Goal: Task Accomplishment & Management: Manage account settings

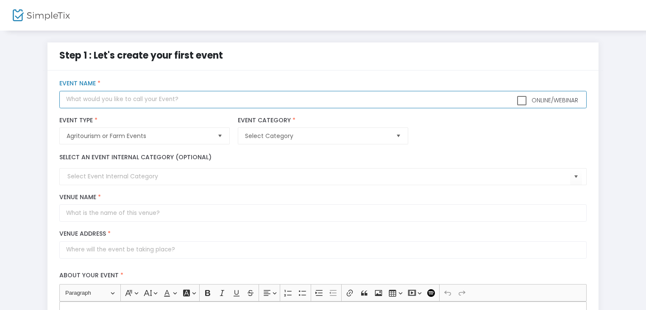
click at [206, 92] on input "text" at bounding box center [322, 99] width 527 height 17
type input "[PERSON_NAME]"
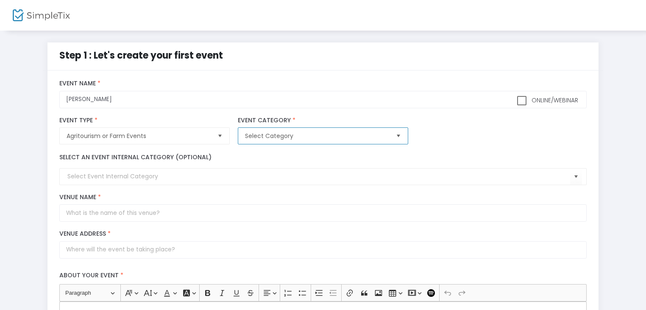
click at [311, 137] on span "Select Category" at bounding box center [317, 135] width 144 height 8
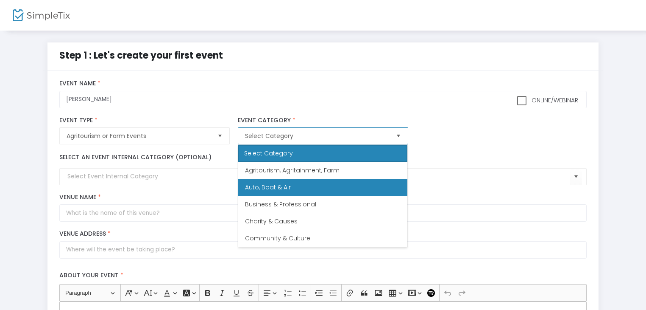
click at [296, 180] on li "Auto, Boat & Air" at bounding box center [322, 187] width 169 height 17
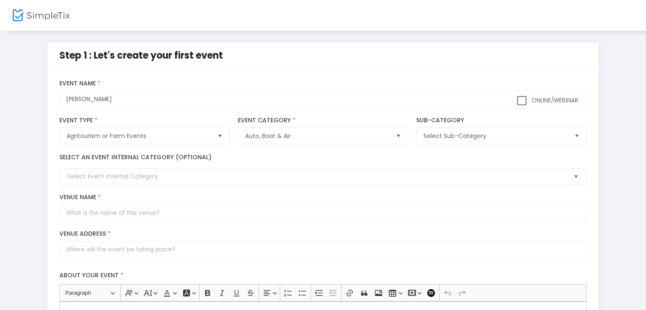
click at [317, 200] on label "Venue Name *" at bounding box center [322, 197] width 527 height 8
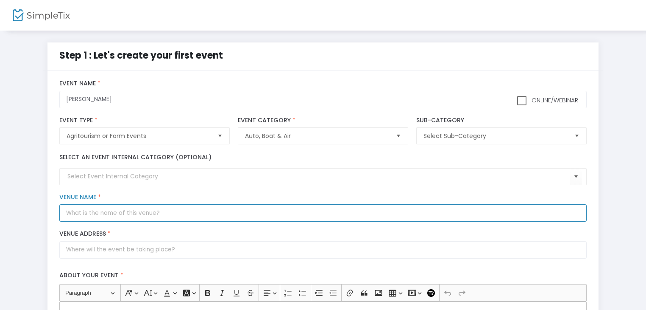
click at [317, 204] on input "Venue Name *" at bounding box center [322, 212] width 527 height 17
click at [311, 218] on input "Venue Name *" at bounding box center [322, 212] width 527 height 17
type input "ds"
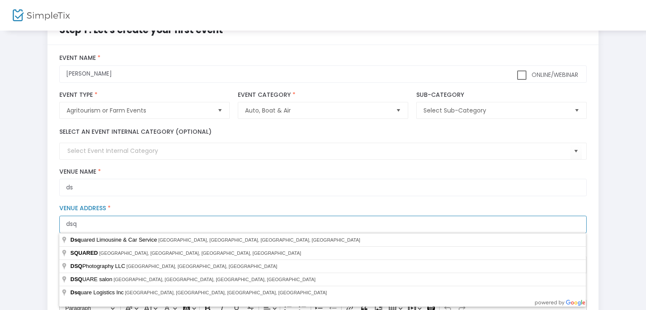
scroll to position [25, 0]
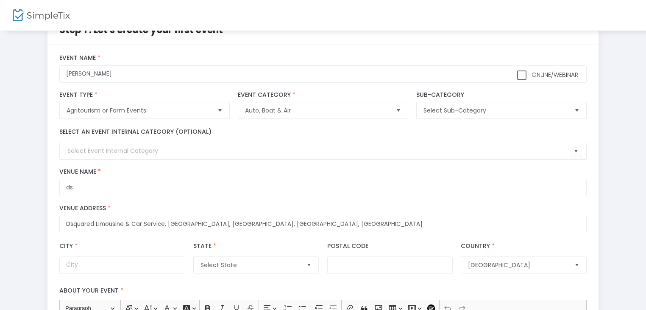
type input "[STREET_ADDRESS]"
type input "Paramus"
type input "07652"
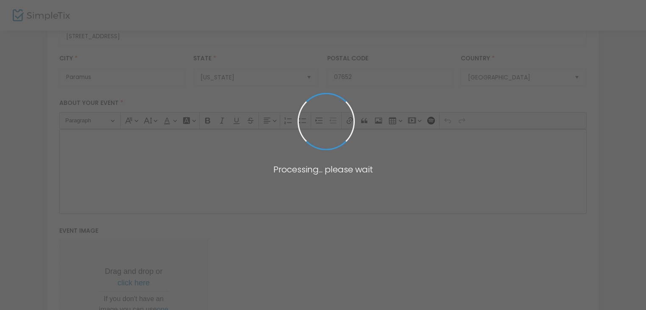
scroll to position [212, 0]
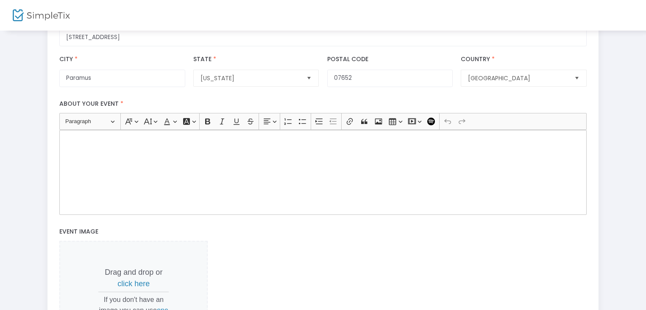
click at [280, 196] on div "Rich Text Editor, main" at bounding box center [322, 172] width 527 height 85
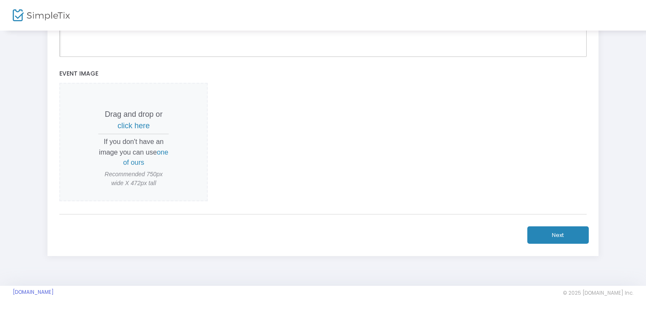
click at [543, 231] on button "Next" at bounding box center [558, 234] width 61 height 17
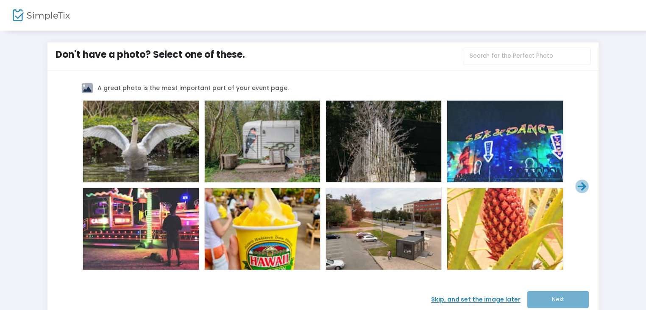
scroll to position [61, 0]
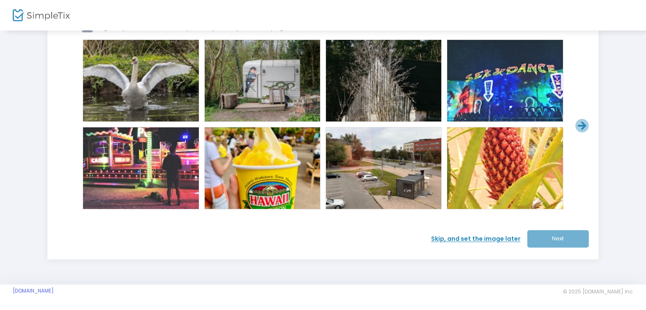
click at [454, 236] on span "Skip, and set the image later" at bounding box center [479, 238] width 96 height 9
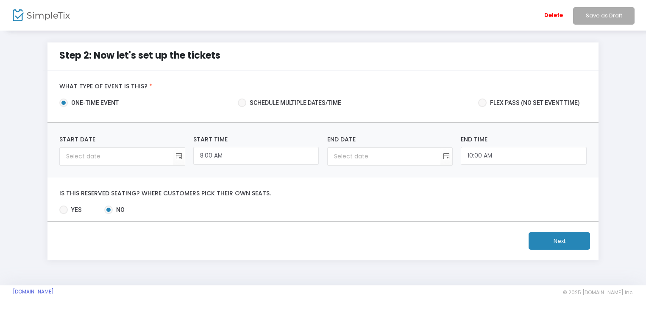
click at [535, 240] on button "Next" at bounding box center [559, 240] width 61 height 17
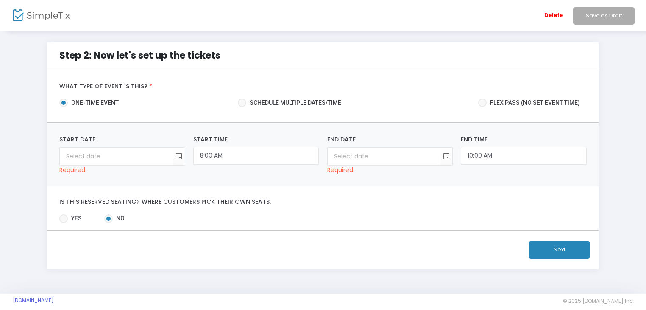
click at [61, 218] on span at bounding box center [63, 218] width 8 height 8
click at [63, 223] on input "Yes" at bounding box center [63, 223] width 0 height 0
radio input "true"
click at [536, 248] on button "Next" at bounding box center [559, 249] width 61 height 17
type input "month/day/year"
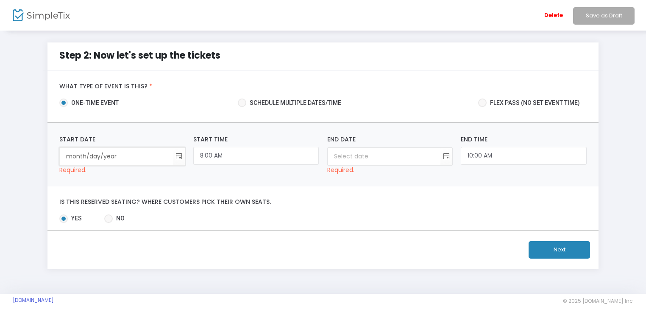
click at [162, 159] on input "month/day/year" at bounding box center [116, 156] width 113 height 17
click at [173, 162] on span "Toggle calendar" at bounding box center [179, 156] width 14 height 14
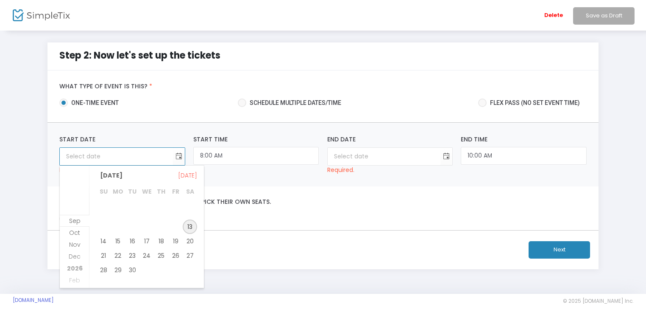
click at [193, 226] on span "13" at bounding box center [190, 226] width 14 height 14
type input "[DATE]"
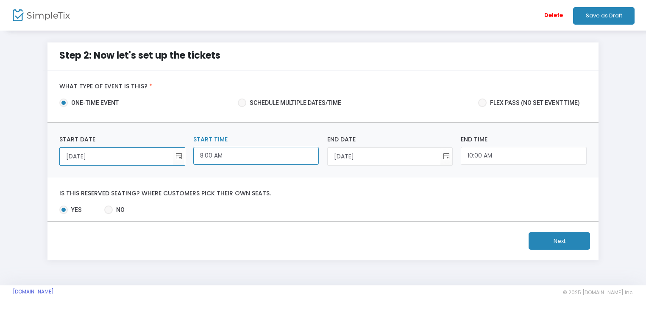
scroll to position [276, 0]
click at [251, 161] on input "8:00 AM" at bounding box center [256, 156] width 126 height 18
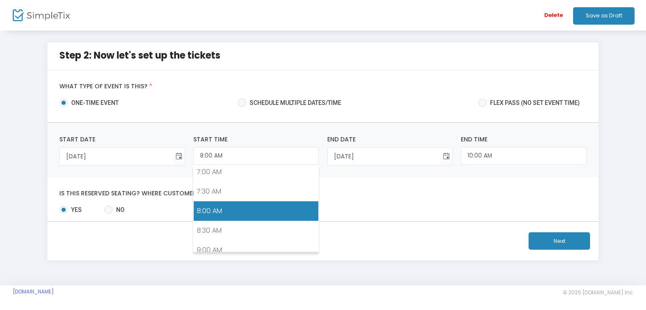
click at [551, 240] on button "Next" at bounding box center [559, 240] width 61 height 17
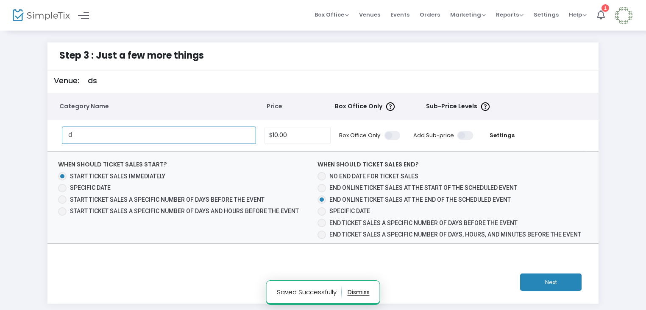
click at [224, 138] on input "d" at bounding box center [159, 134] width 195 height 17
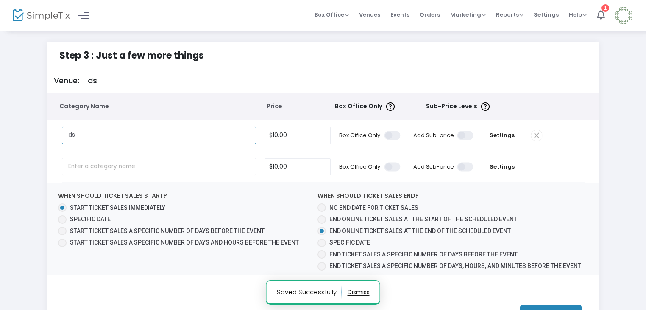
scroll to position [75, 0]
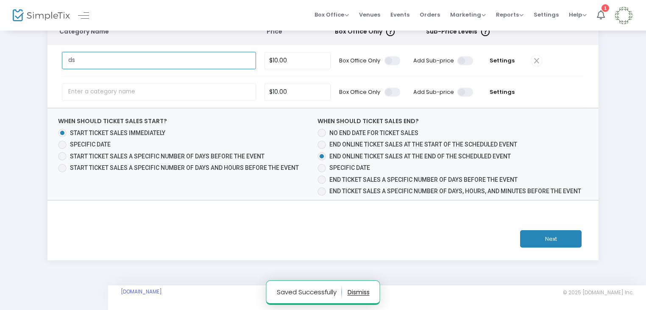
type input "ds"
click at [549, 238] on button "Next" at bounding box center [550, 238] width 61 height 17
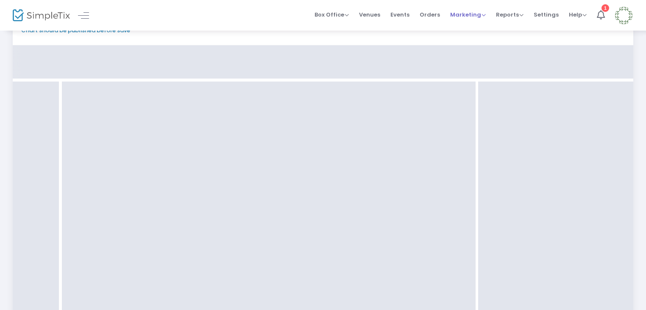
click at [477, 17] on span "Marketing" at bounding box center [468, 15] width 36 height 8
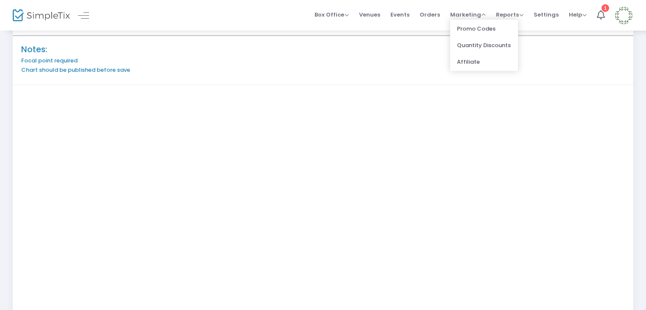
scroll to position [33, 0]
click at [470, 31] on li "Promo Codes" at bounding box center [484, 28] width 68 height 17
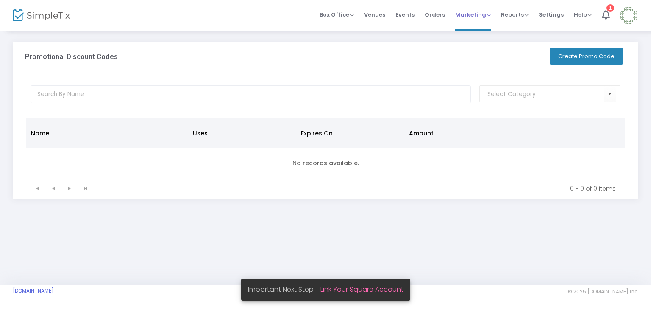
click at [483, 20] on span "Marketing Promo Codes Quantity Discounts Affiliate" at bounding box center [473, 15] width 36 height 22
click at [479, 9] on span "Marketing Promo Codes Quantity Discounts Affiliate" at bounding box center [473, 15] width 36 height 22
click at [485, 17] on span "Marketing" at bounding box center [473, 15] width 36 height 8
click at [487, 47] on li "Quantity Discounts" at bounding box center [489, 45] width 68 height 17
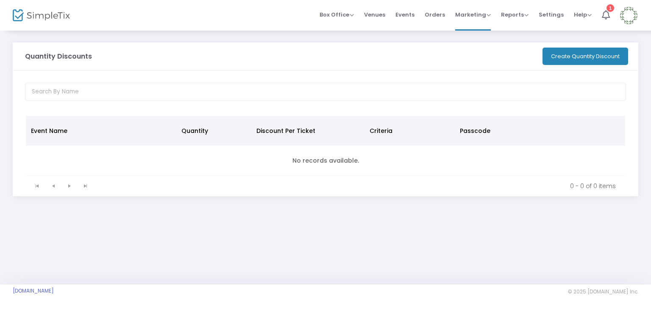
click at [552, 52] on button "Create Quantity Discount" at bounding box center [586, 55] width 86 height 17
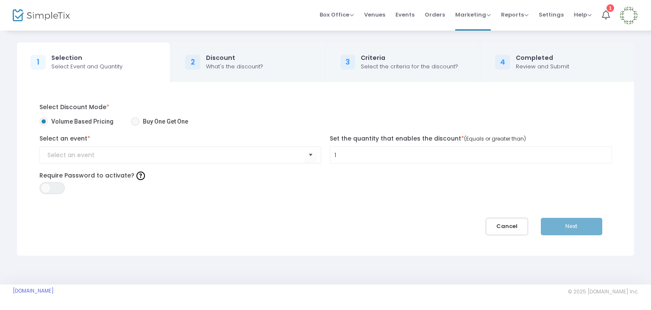
click at [265, 60] on div "2 Discount What's the discount?" at bounding box center [248, 61] width 153 height 39
click at [237, 69] on div "What's the discount?" at bounding box center [234, 66] width 57 height 8
click at [156, 151] on input "NO DATA FOUND" at bounding box center [176, 155] width 258 height 9
type input "d"
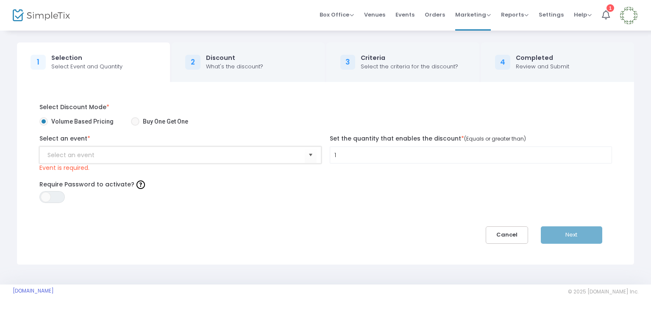
drag, startPoint x: 237, startPoint y: 143, endPoint x: 117, endPoint y: 157, distance: 121.2
click at [117, 157] on input "NO DATA FOUND" at bounding box center [176, 155] width 258 height 9
click at [51, 195] on span "ON OFF" at bounding box center [51, 197] width 25 height 12
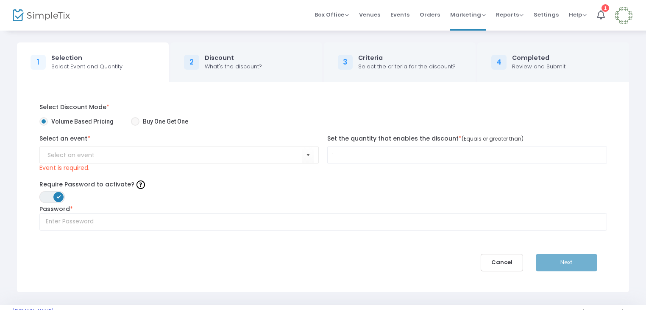
click at [56, 196] on span at bounding box center [58, 197] width 10 height 10
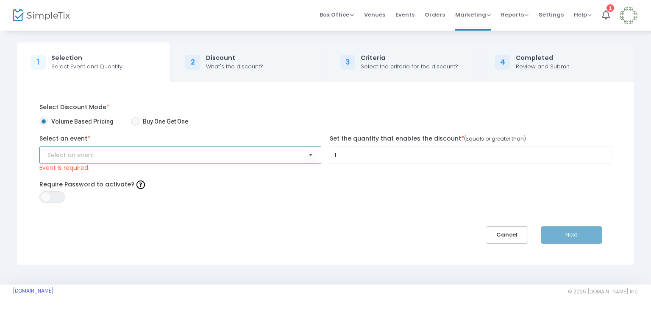
click at [93, 155] on input "NO DATA FOUND" at bounding box center [176, 155] width 258 height 9
click at [131, 124] on span at bounding box center [135, 121] width 8 height 8
click at [135, 126] on input "Buy One Get One" at bounding box center [135, 126] width 0 height 0
radio input "true"
click at [70, 121] on span "Volume Based Pricing" at bounding box center [81, 121] width 66 height 9
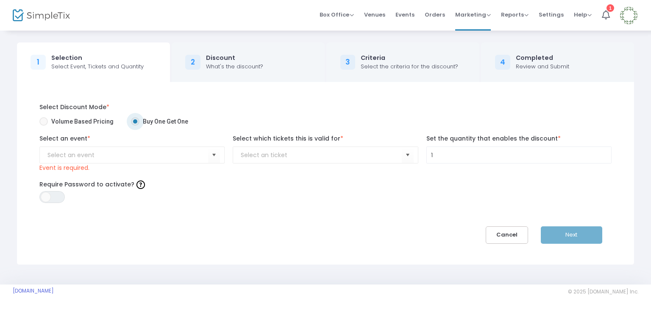
click at [44, 126] on input "Volume Based Pricing" at bounding box center [43, 126] width 0 height 0
radio input "true"
click at [123, 124] on mat-radio-group "Volume Based Pricing Buy One Get One" at bounding box center [325, 123] width 573 height 12
click at [132, 126] on mat-radio-button "Buy One Get One" at bounding box center [163, 123] width 64 height 12
click at [132, 123] on span at bounding box center [135, 121] width 8 height 8
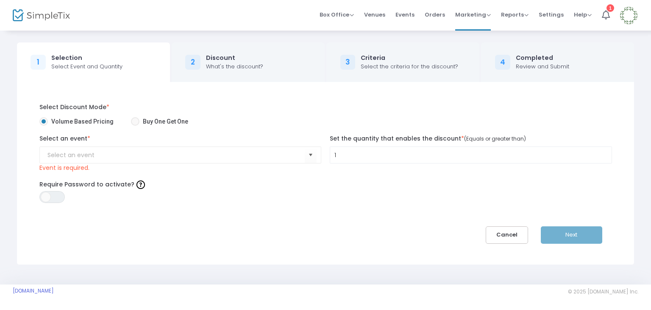
click at [135, 126] on input "Buy One Get One" at bounding box center [135, 126] width 0 height 0
radio input "true"
click at [55, 119] on span "Volume Based Pricing" at bounding box center [81, 121] width 66 height 9
click at [44, 126] on input "Volume Based Pricing" at bounding box center [43, 126] width 0 height 0
radio input "true"
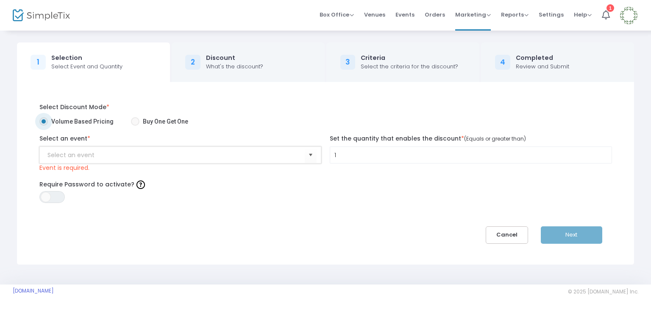
click at [213, 154] on input "NO DATA FOUND" at bounding box center [176, 155] width 258 height 9
click at [240, 72] on div "2 Discount What's the discount?" at bounding box center [248, 61] width 153 height 39
click at [462, 19] on span "Marketing Promo Codes Quantity Discounts Affiliate" at bounding box center [473, 15] width 36 height 22
click at [472, 15] on span "Marketing" at bounding box center [473, 15] width 36 height 8
click at [479, 64] on li "Affiliate" at bounding box center [489, 61] width 68 height 17
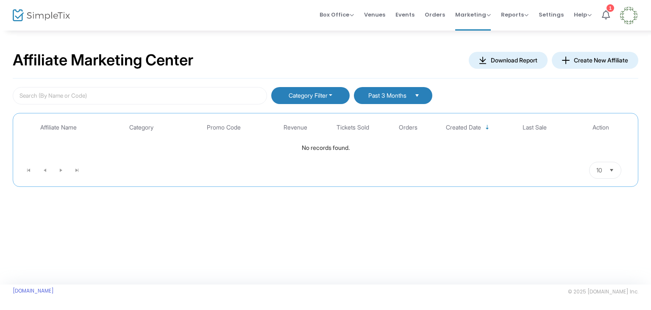
click at [605, 61] on button "Create New Affiliate" at bounding box center [595, 60] width 87 height 17
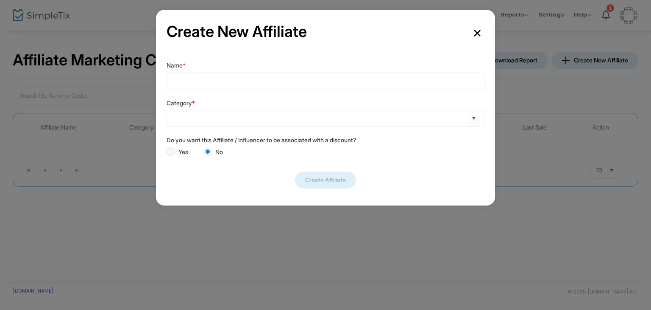
click at [309, 68] on div "Name *" at bounding box center [326, 74] width 318 height 37
click at [308, 76] on input "Name *" at bounding box center [326, 81] width 318 height 17
type input "qsd"
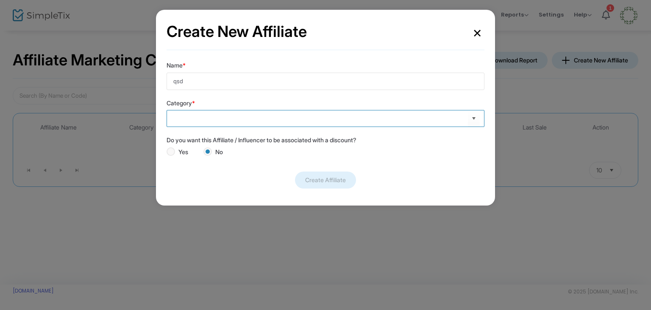
type input "d"
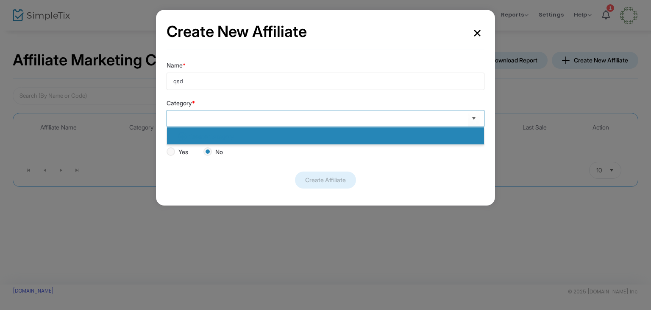
type input "w"
click at [261, 132] on div "Create Category" at bounding box center [322, 135] width 304 height 17
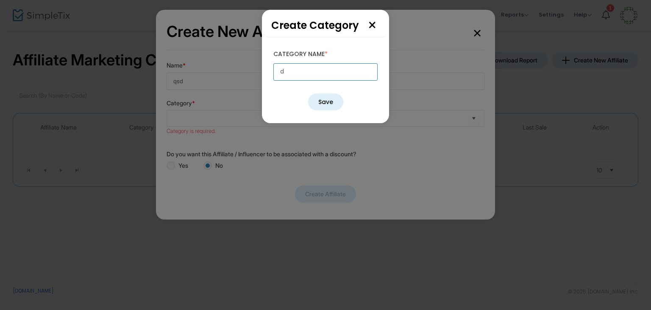
click at [312, 67] on input "d" at bounding box center [326, 71] width 104 height 17
type input "d"
click at [320, 106] on button "Save" at bounding box center [325, 101] width 35 height 17
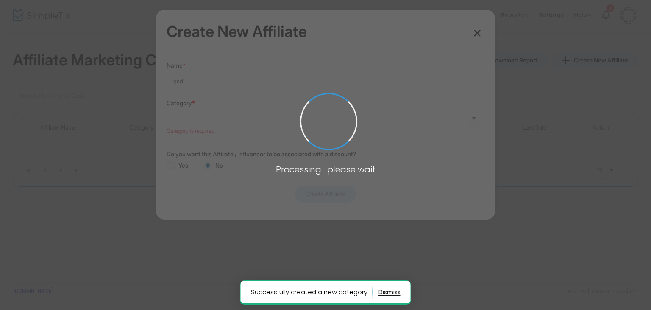
type input "d"
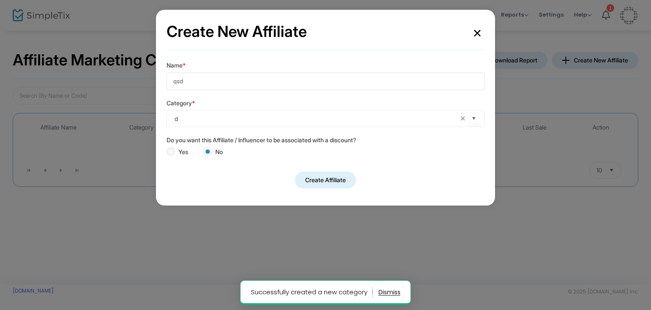
click at [319, 180] on button "Create Affiliate" at bounding box center [325, 179] width 61 height 17
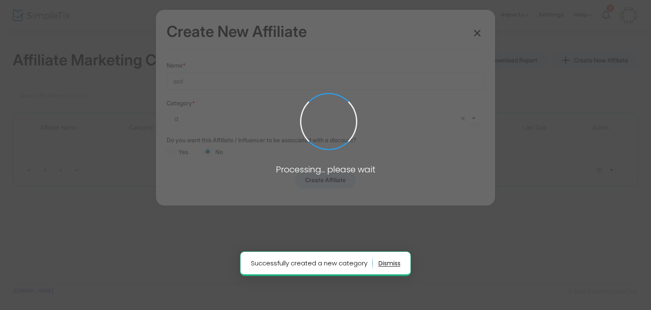
radio input "false"
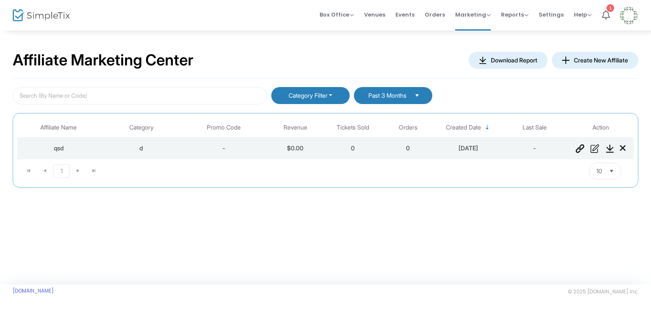
click at [583, 150] on img "Data table" at bounding box center [580, 148] width 9 height 8
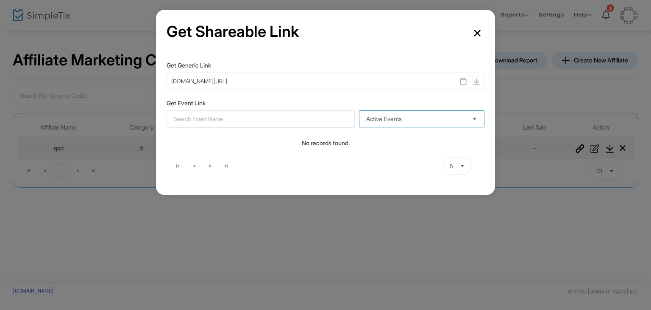
click at [399, 116] on span "Active Events" at bounding box center [415, 118] width 99 height 8
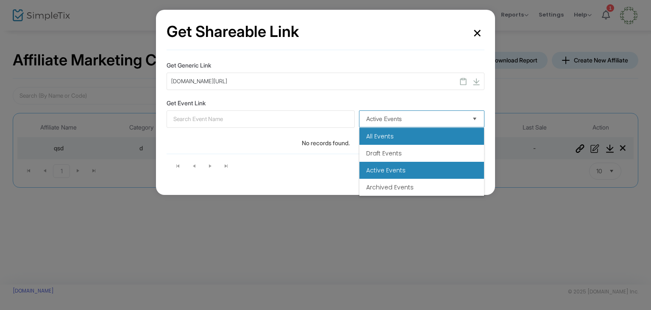
click at [399, 116] on span "Active Events" at bounding box center [415, 118] width 99 height 8
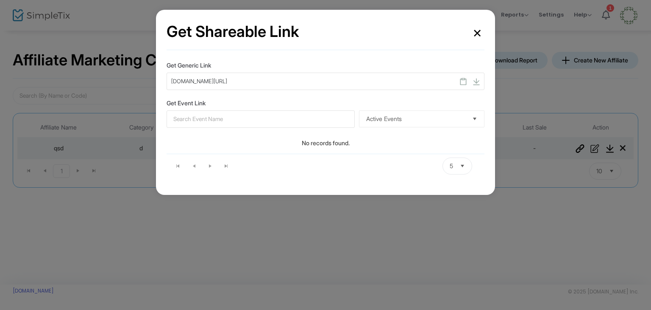
click at [463, 83] on img at bounding box center [463, 82] width 7 height 8
click at [477, 27] on button "×" at bounding box center [477, 31] width 14 height 23
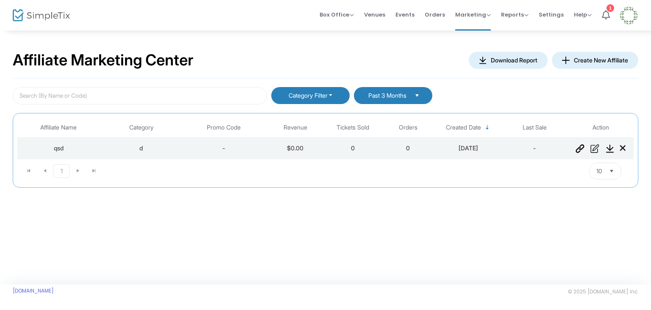
click at [597, 149] on img "Data table" at bounding box center [595, 148] width 9 height 8
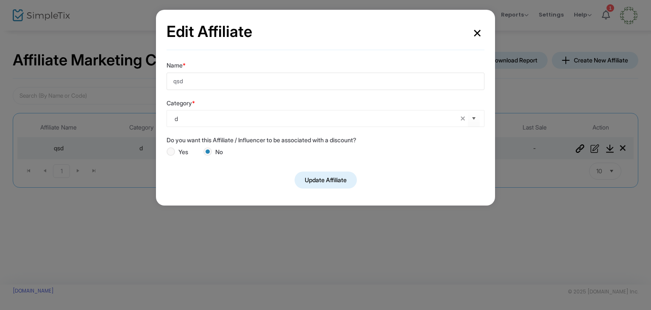
click at [171, 153] on span at bounding box center [171, 151] width 8 height 8
click at [171, 156] on input "Yes" at bounding box center [170, 156] width 0 height 0
radio input "true"
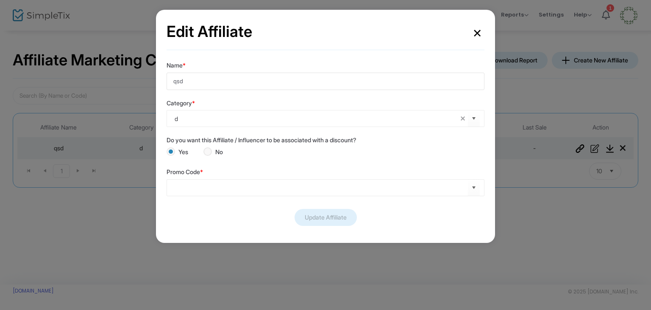
click at [218, 177] on div "Promo Code *" at bounding box center [326, 181] width 318 height 37
click at [231, 185] on input at bounding box center [321, 187] width 293 height 9
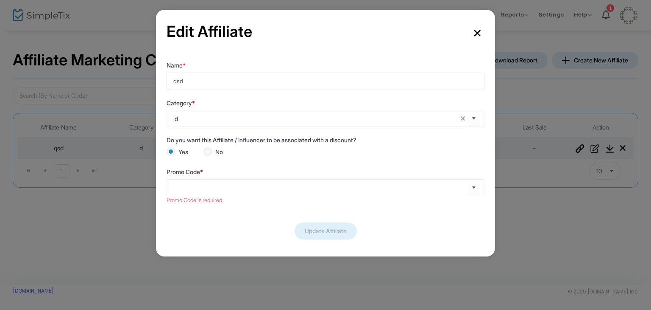
click at [475, 24] on button "×" at bounding box center [477, 31] width 14 height 23
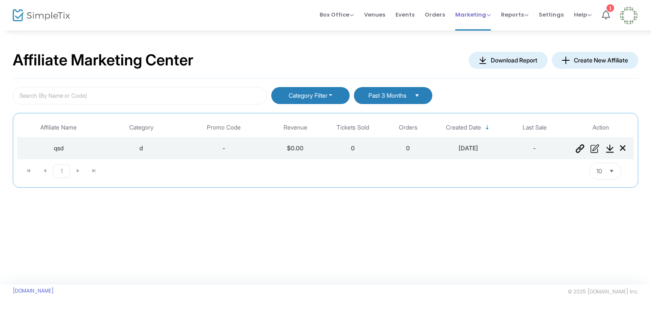
click at [475, 20] on span "Marketing Promo Codes Quantity Discounts Affiliate" at bounding box center [473, 15] width 36 height 22
click at [476, 17] on span "Marketing" at bounding box center [473, 15] width 36 height 8
click at [480, 32] on li "Promo Codes" at bounding box center [489, 28] width 68 height 17
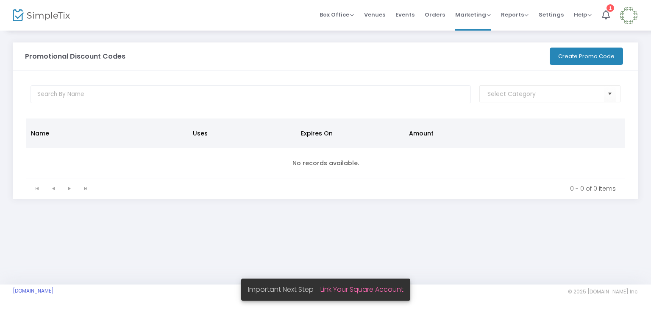
click at [573, 56] on button "Create Promo Code" at bounding box center [586, 55] width 73 height 17
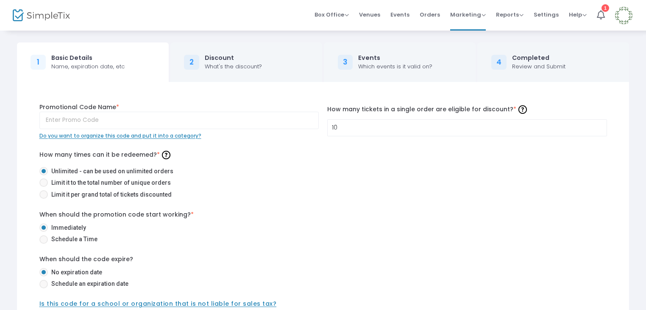
click at [260, 131] on div "Promotional Code Name * Do you want to organize this code and put it into a cat…" at bounding box center [179, 121] width 288 height 37
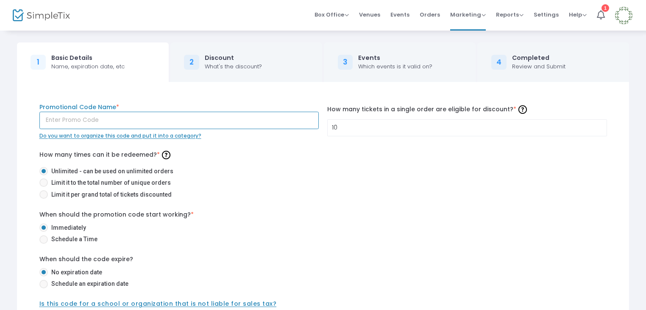
click at [260, 126] on input "text" at bounding box center [179, 120] width 280 height 17
type input "jdj"
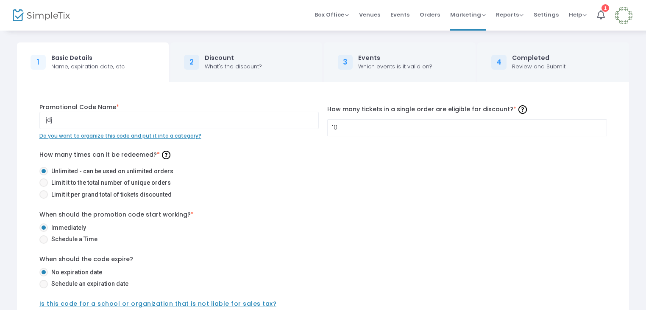
click at [296, 181] on label "Limit it to the total number of unique orders" at bounding box center [319, 182] width 561 height 9
click at [44, 187] on input "Limit it to the total number of unique orders" at bounding box center [43, 187] width 0 height 0
radio input "true"
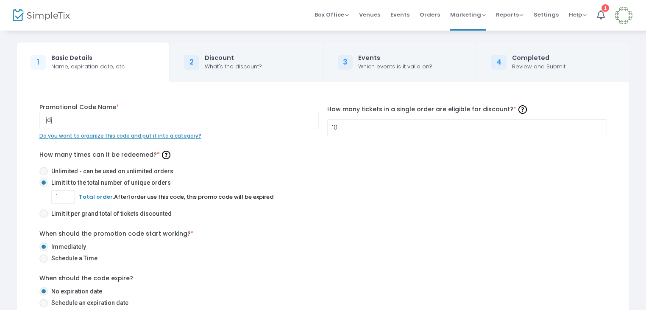
click at [127, 178] on span "Limit it to the total number of unique orders" at bounding box center [109, 182] width 123 height 9
click at [44, 187] on input "Limit it to the total number of unique orders" at bounding box center [43, 187] width 0 height 0
click at [135, 170] on span "Unlimited - can be used on unlimited orders" at bounding box center [111, 171] width 126 height 9
click at [44, 175] on input "Unlimited - can be used on unlimited orders" at bounding box center [43, 175] width 0 height 0
radio input "true"
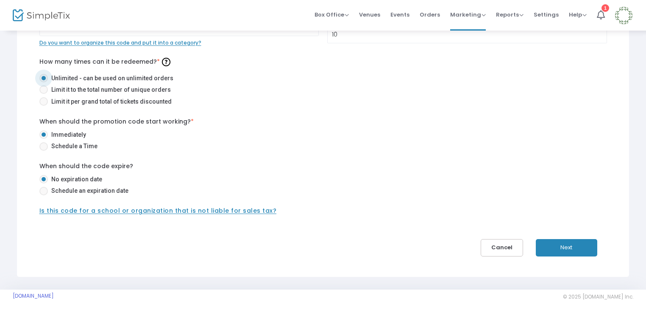
scroll to position [98, 0]
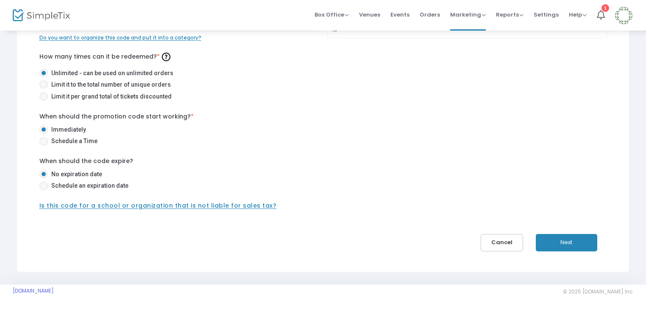
click at [543, 239] on button "Next" at bounding box center [566, 242] width 61 height 17
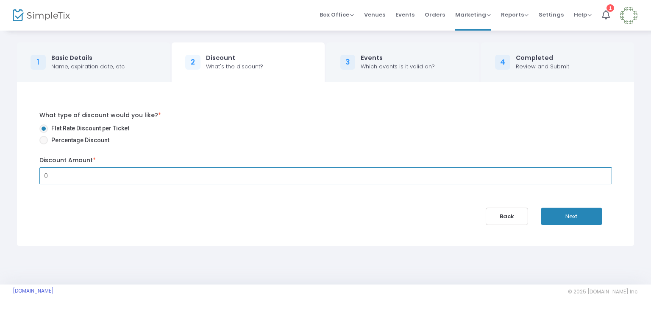
click at [498, 183] on input "0" at bounding box center [326, 175] width 572 height 16
type input "$1.00"
click at [446, 134] on mat-radio-button "Flat Rate Discount per Ticket" at bounding box center [325, 130] width 573 height 12
click at [580, 215] on button "Next" at bounding box center [571, 215] width 61 height 17
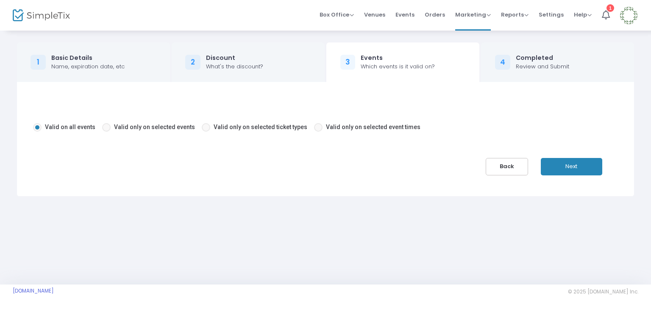
click at [589, 167] on button "Next" at bounding box center [571, 166] width 61 height 17
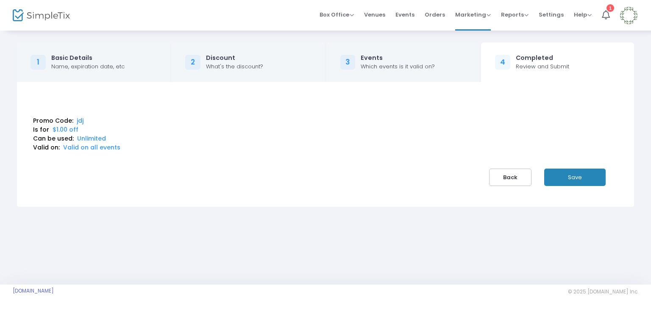
click at [580, 179] on button "Save" at bounding box center [574, 176] width 61 height 17
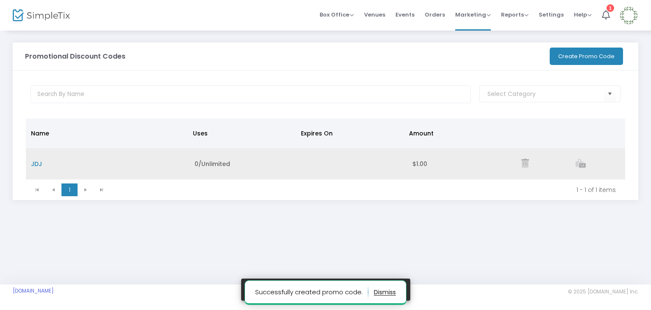
click at [582, 163] on icon "Data table" at bounding box center [581, 163] width 10 height 9
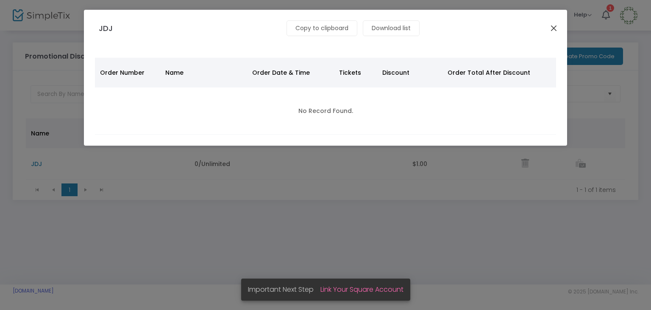
click at [550, 28] on button "Close" at bounding box center [554, 27] width 11 height 11
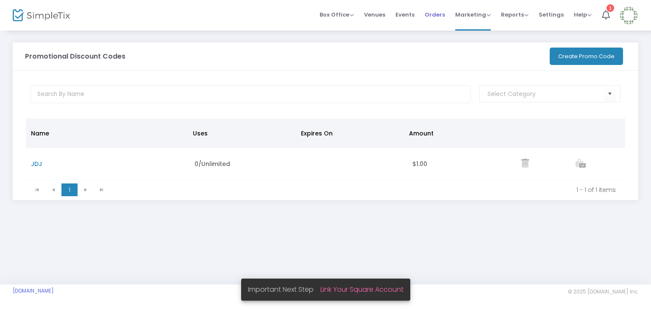
click at [440, 16] on span "Orders" at bounding box center [435, 15] width 20 height 22
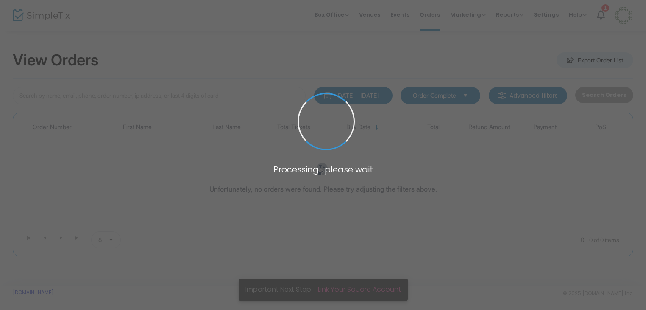
click at [436, 19] on span at bounding box center [323, 155] width 646 height 310
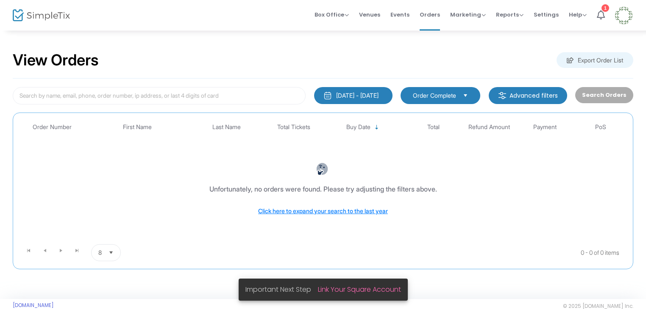
click at [587, 56] on div "Export Order List" at bounding box center [595, 60] width 77 height 16
click at [578, 62] on div "Export Order List" at bounding box center [595, 60] width 77 height 16
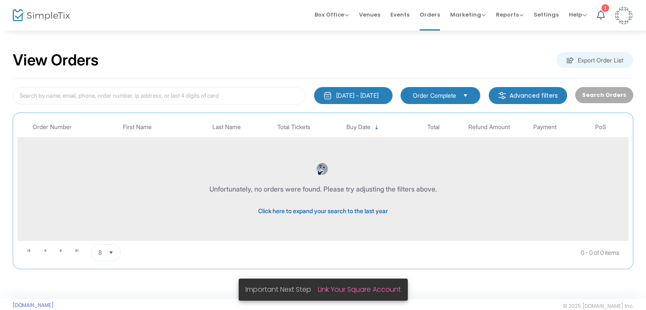
click at [368, 210] on span "Click here to expand your search to the last year" at bounding box center [323, 210] width 130 height 7
click at [401, 22] on span "Events" at bounding box center [400, 15] width 19 height 22
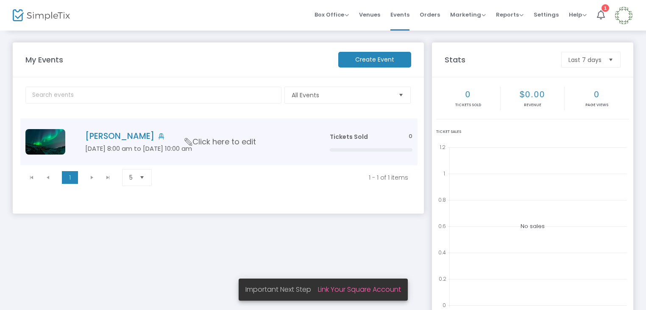
click at [88, 133] on h4 "[PERSON_NAME]" at bounding box center [194, 136] width 219 height 10
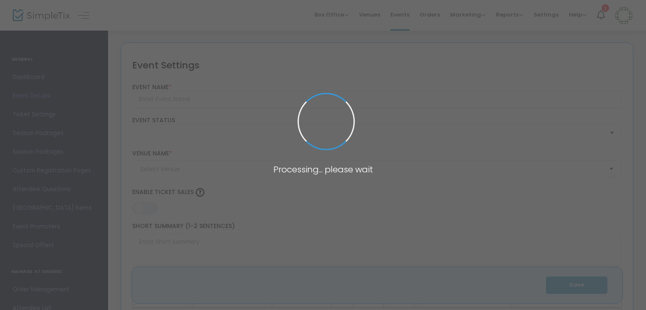
type input "[PERSON_NAME]"
type textarea "d"
type input "Buy Tickets"
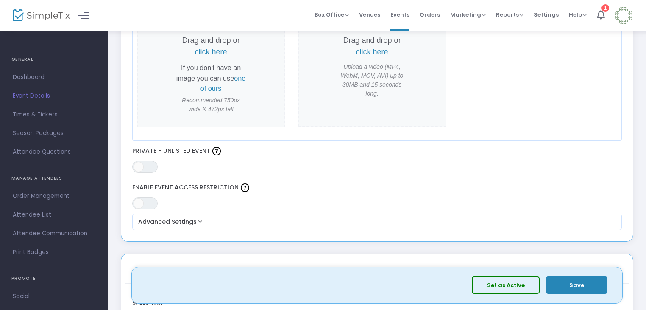
scroll to position [578, 0]
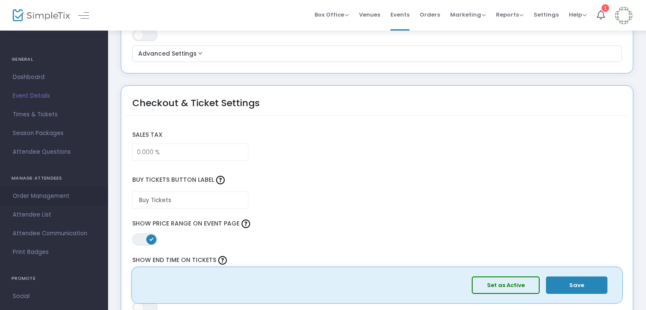
click at [64, 198] on span "Order Management" at bounding box center [54, 195] width 83 height 11
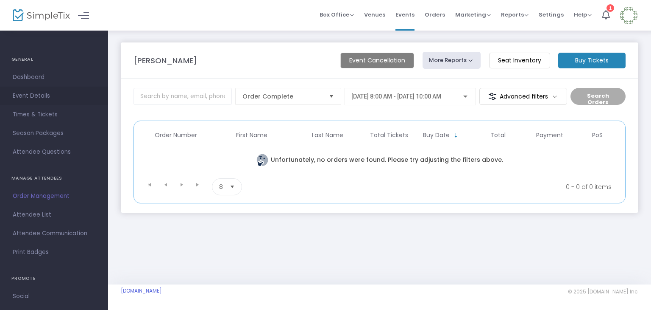
click at [53, 96] on span "Event Details" at bounding box center [54, 95] width 83 height 11
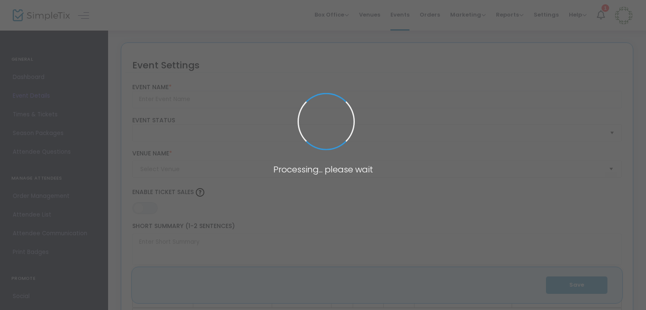
type input "[PERSON_NAME]"
type textarea "d"
type input "Buy Tickets"
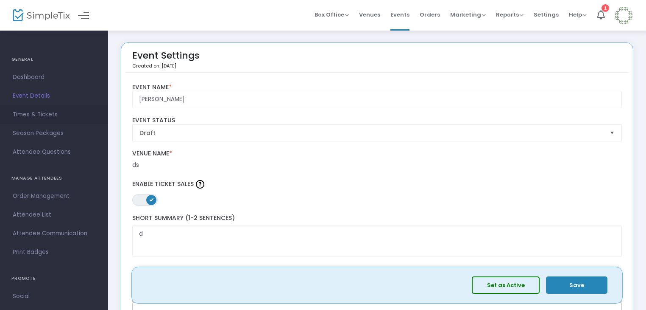
click at [48, 117] on span "Times & Tickets" at bounding box center [54, 114] width 83 height 11
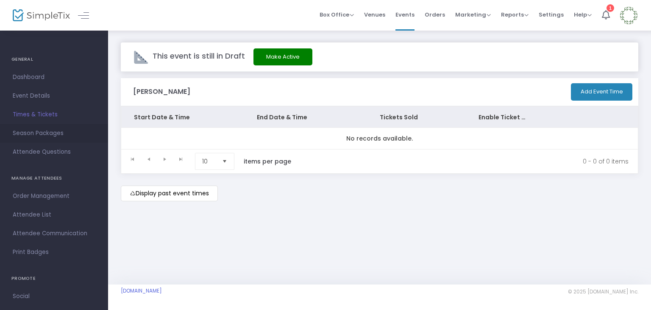
click at [53, 128] on span "Season Packages" at bounding box center [54, 133] width 83 height 11
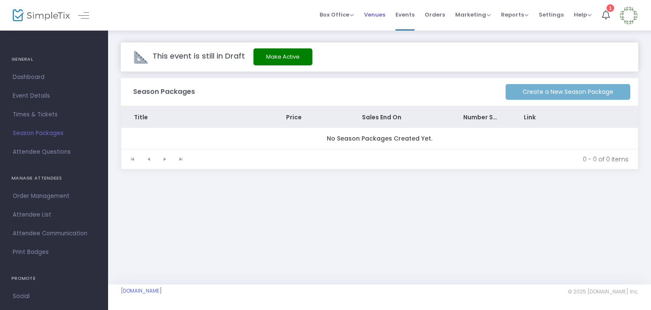
click at [385, 16] on span "Venues" at bounding box center [374, 15] width 21 height 22
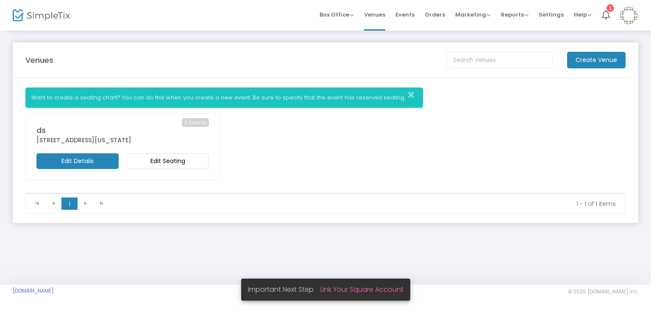
click at [353, 17] on span "Box Office" at bounding box center [337, 15] width 34 height 8
click at [352, 27] on li "Sell Tickets" at bounding box center [350, 28] width 61 height 17
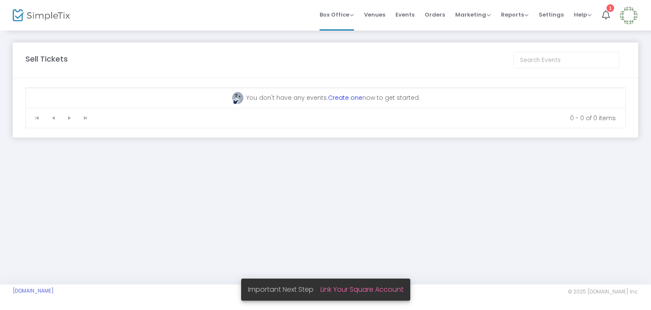
click at [339, 96] on link "Create one" at bounding box center [345, 97] width 34 height 8
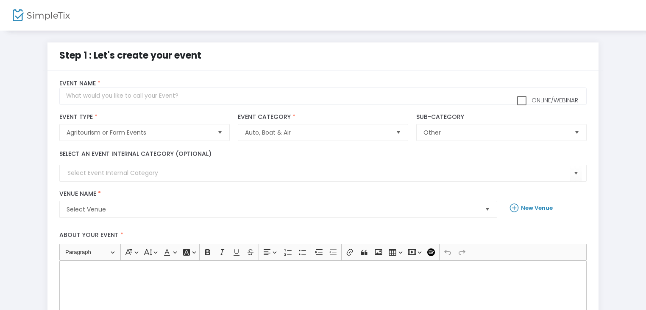
click at [282, 106] on div "Online/Webinar Event Name *" at bounding box center [324, 91] width 536 height 33
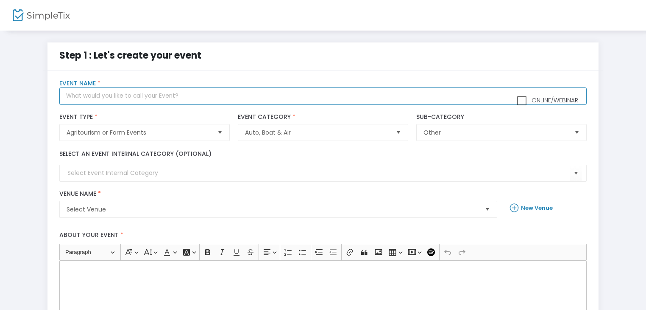
click at [287, 100] on input "text" at bounding box center [322, 95] width 527 height 17
type input "d"
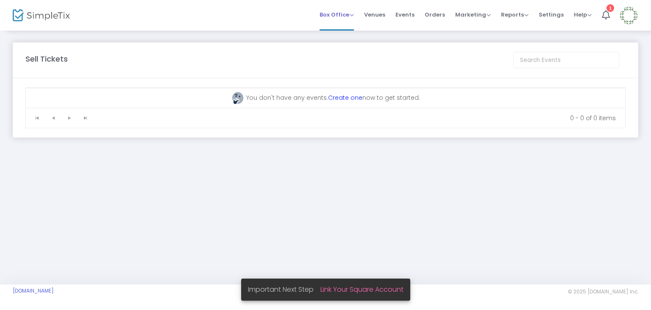
click at [347, 12] on span "Box Office" at bounding box center [337, 15] width 34 height 8
click at [354, 41] on li "Bookings" at bounding box center [350, 45] width 61 height 17
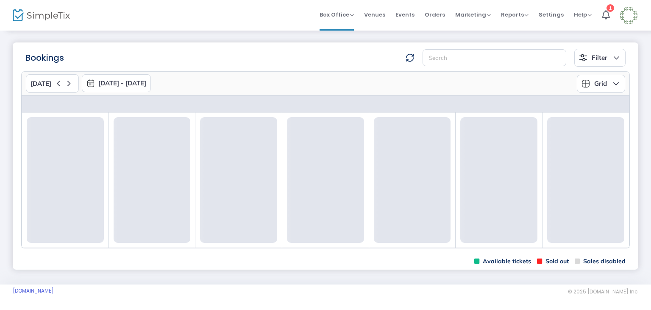
click at [480, 258] on icon at bounding box center [477, 261] width 5 height 6
click at [605, 87] on button "Grid" at bounding box center [601, 84] width 48 height 18
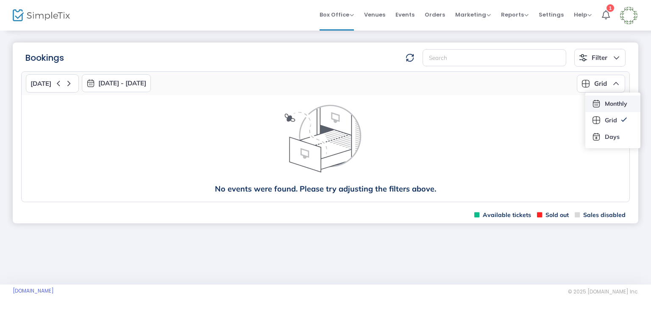
click at [614, 107] on li "Monthly" at bounding box center [613, 103] width 55 height 17
click at [611, 87] on button "Monthly" at bounding box center [595, 84] width 60 height 18
click at [604, 131] on li "Days" at bounding box center [596, 136] width 60 height 17
click at [419, 64] on div "Bookings Filter Minimum available capacity Events No events found Event status …" at bounding box center [325, 58] width 609 height 18
click at [407, 58] on img at bounding box center [410, 57] width 8 height 8
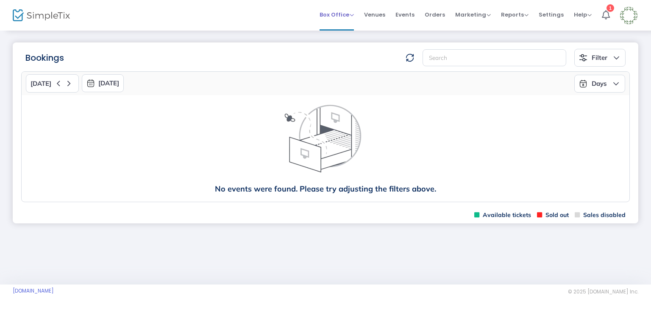
click at [336, 15] on span "Box Office" at bounding box center [337, 15] width 34 height 8
click at [350, 57] on li "Sell Season Pass" at bounding box center [350, 61] width 61 height 17
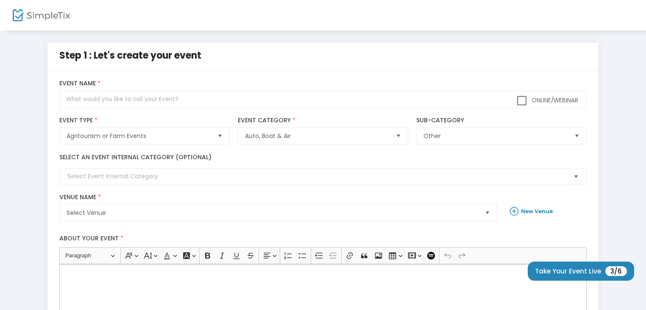
click at [44, 14] on img at bounding box center [41, 15] width 57 height 12
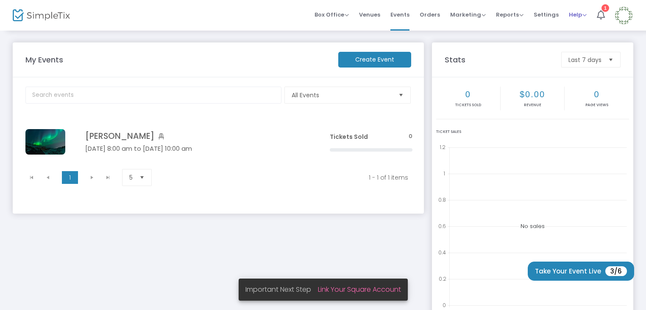
click at [578, 14] on span "Help" at bounding box center [578, 15] width 18 height 8
click at [551, 11] on span "Settings" at bounding box center [546, 15] width 25 height 22
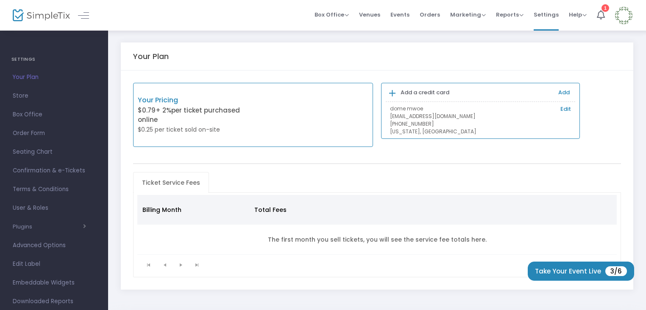
scroll to position [34, 0]
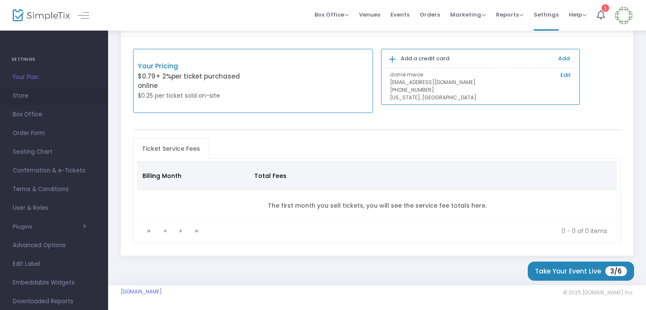
click at [46, 93] on span "Store" at bounding box center [54, 95] width 83 height 11
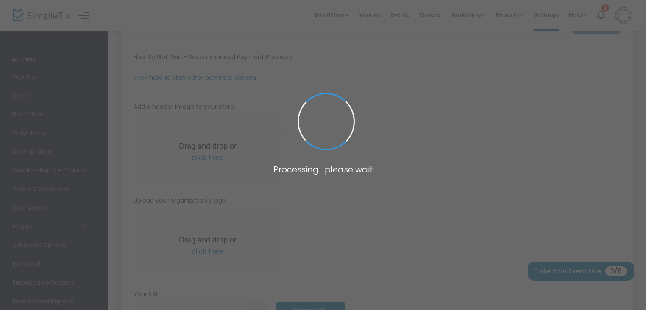
type input "https://devend"
radio input "true"
radio input "false"
radio input "true"
type input "devend"
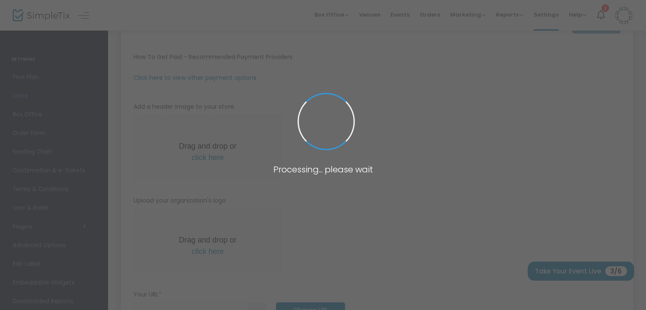
type input "8303173337"
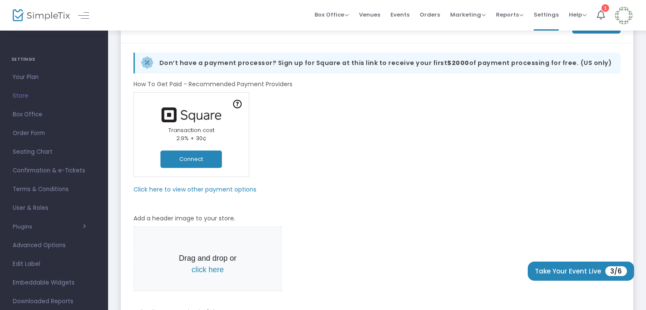
scroll to position [19, 0]
click at [48, 114] on span "Order Form" at bounding box center [54, 114] width 83 height 11
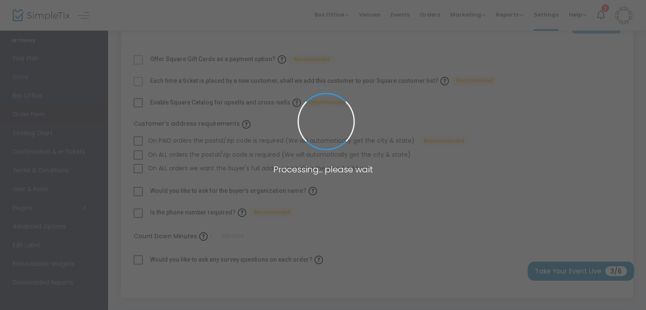
checkbox input "true"
type input "45"
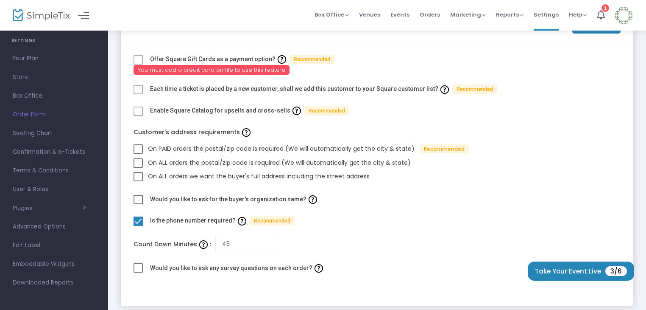
scroll to position [68, 0]
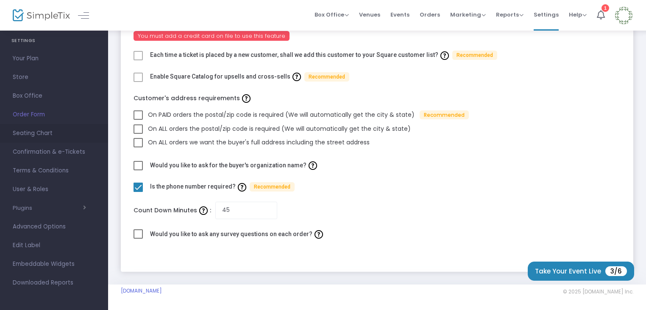
click at [64, 135] on span "Seating Chart" at bounding box center [54, 133] width 83 height 11
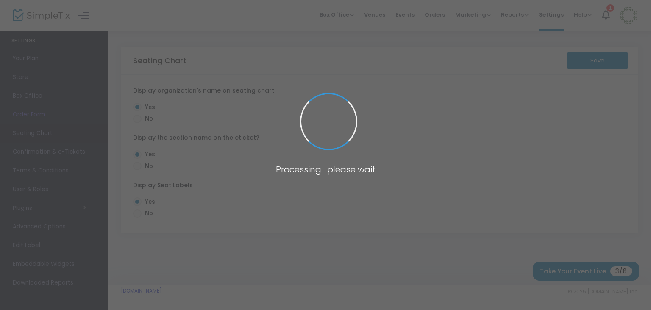
radio input "false"
radio input "true"
radio input "false"
radio input "true"
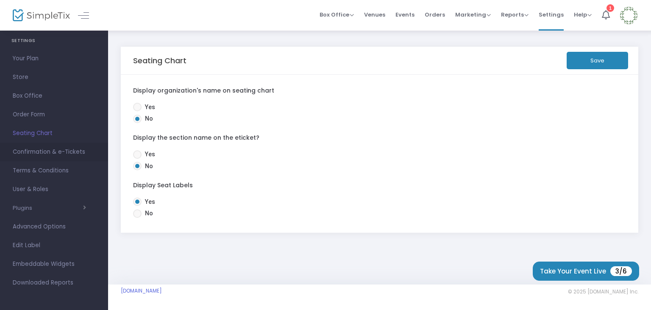
click at [73, 151] on span "Confirmation & e-Tickets" at bounding box center [54, 151] width 83 height 11
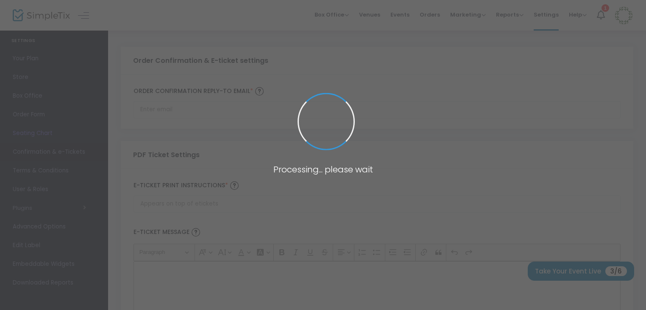
type input "[EMAIL_ADDRESS][DOMAIN_NAME]"
type input "Print and bring this ticket with you"
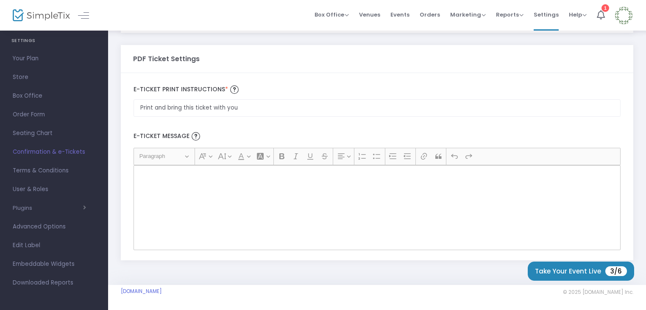
scroll to position [95, 0]
click at [232, 187] on div "Rich Text Editor, main" at bounding box center [377, 207] width 487 height 85
click at [243, 160] on button "Font Color Font Color" at bounding box center [243, 156] width 17 height 13
click at [223, 179] on div "Rich Text Editor, main" at bounding box center [377, 207] width 487 height 85
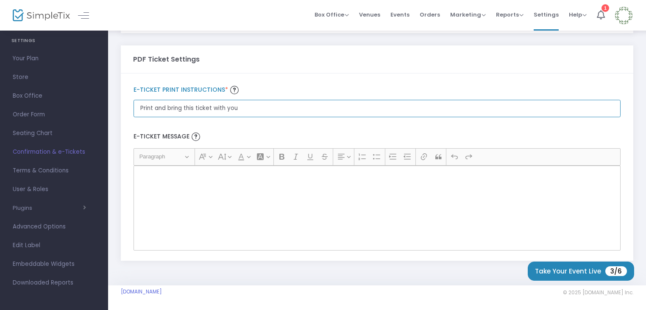
click at [234, 113] on input "Print and bring this ticket with you" at bounding box center [377, 108] width 487 height 17
click at [264, 107] on input "Print and bring this ticket with you" at bounding box center [377, 108] width 487 height 17
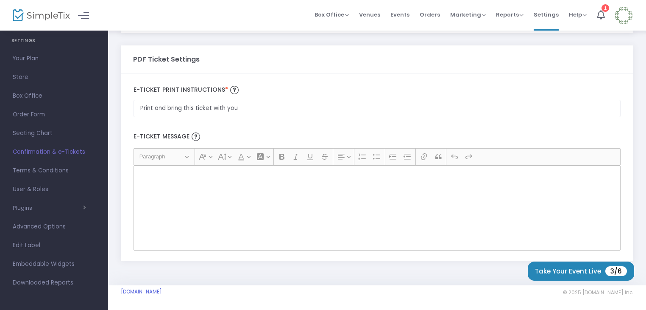
click at [224, 183] on div "Rich Text Editor, main" at bounding box center [377, 207] width 487 height 85
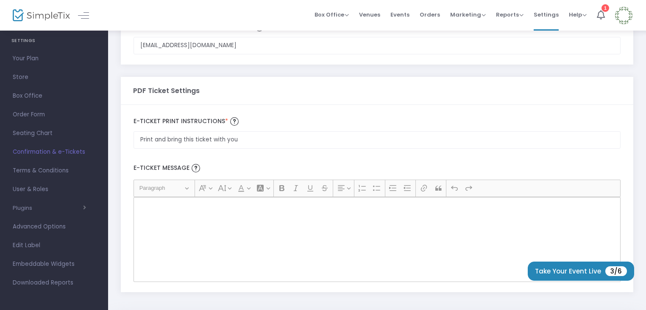
scroll to position [0, 0]
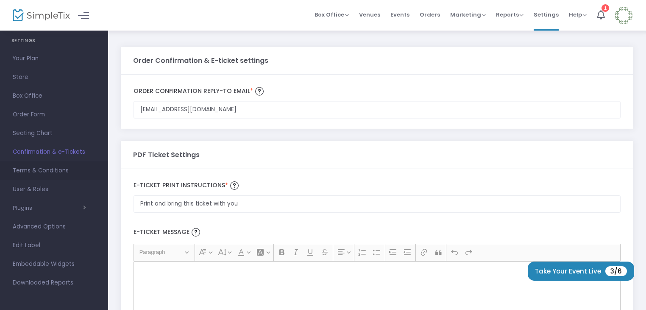
click at [69, 170] on span "Terms & Conditions" at bounding box center [54, 170] width 83 height 11
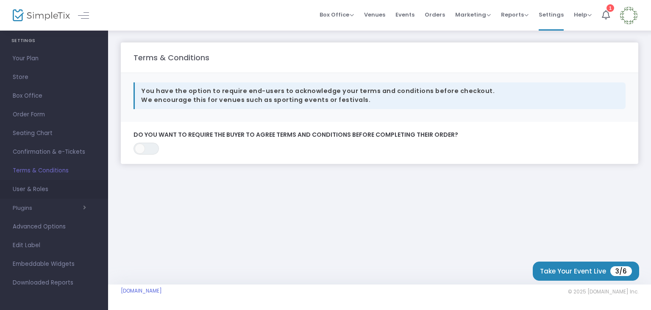
click at [64, 189] on span "User & Roles" at bounding box center [54, 189] width 83 height 11
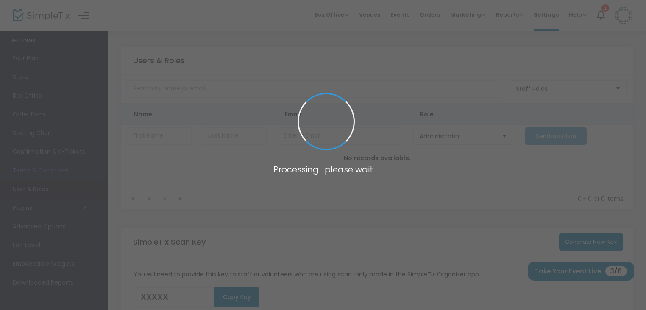
type input "B1C6X"
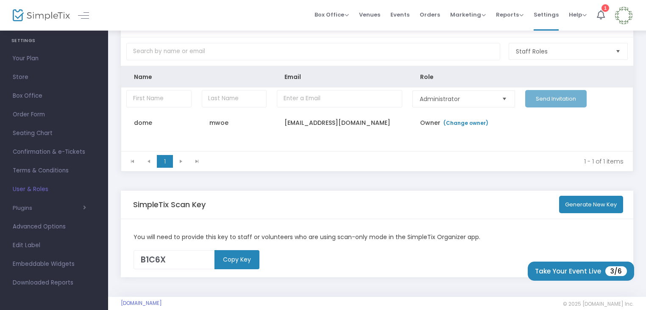
scroll to position [49, 0]
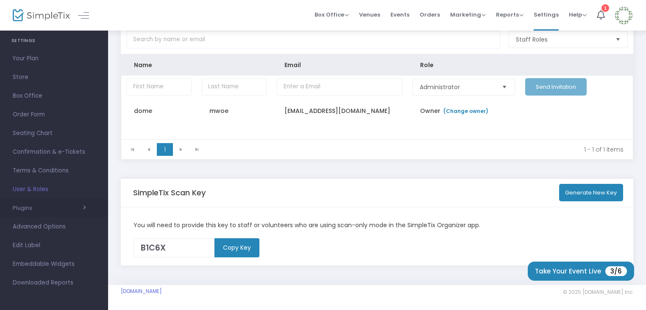
click at [69, 200] on div "Plugins Constant Contact Integrately Mailchimp Make (Integromat) Smartwaiver Za…" at bounding box center [54, 207] width 108 height 19
click at [75, 205] on span "button" at bounding box center [59, 208] width 54 height 8
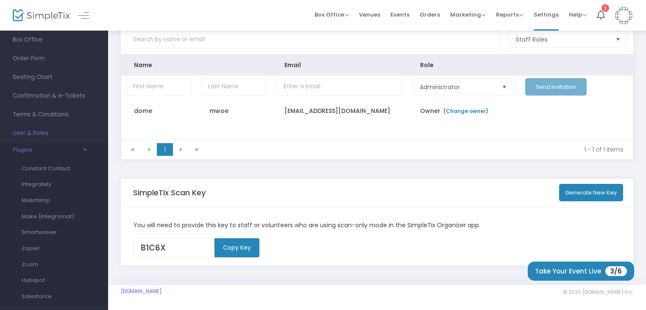
scroll to position [75, 0]
click at [63, 204] on link "Mailchimp" at bounding box center [48, 200] width 66 height 16
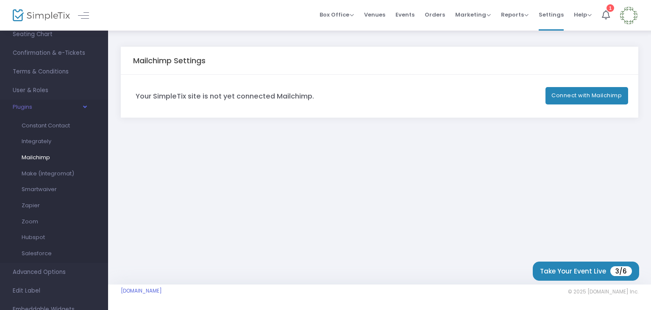
scroll to position [118, 0]
click at [55, 131] on link "Constant Contact" at bounding box center [48, 125] width 66 height 16
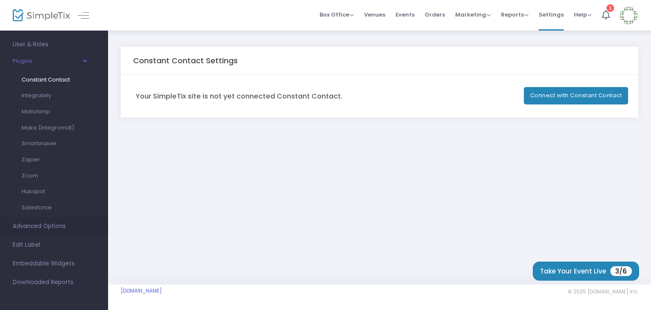
click at [49, 221] on span "Advanced Options" at bounding box center [54, 226] width 83 height 11
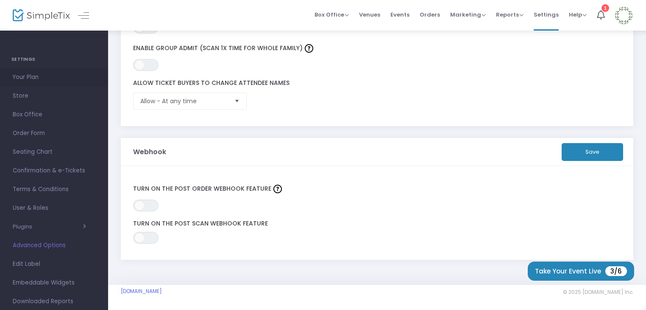
click at [37, 72] on span "Your Plan" at bounding box center [54, 77] width 83 height 11
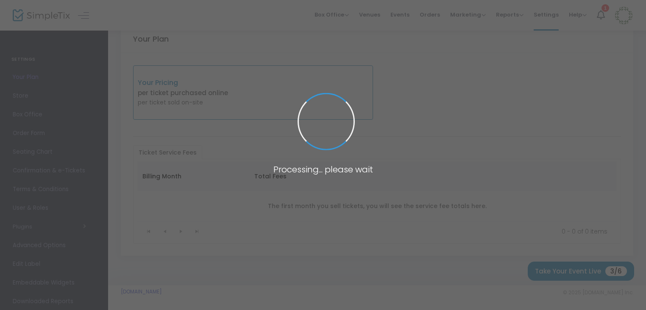
scroll to position [27, 0]
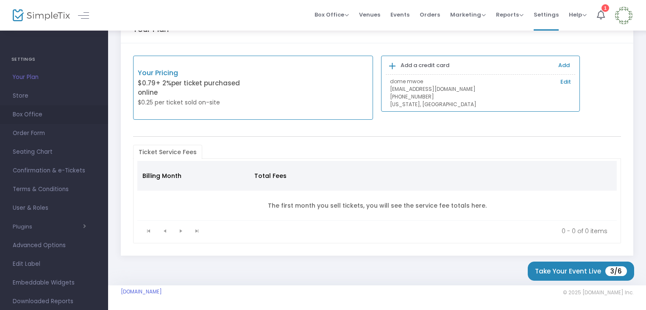
click at [40, 120] on span "Box Office" at bounding box center [54, 114] width 83 height 11
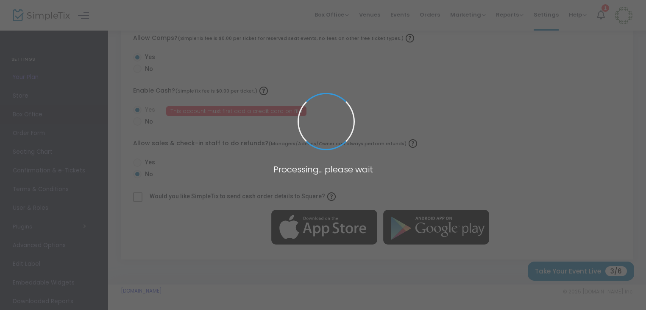
radio input "false"
radio input "true"
radio input "false"
radio input "true"
radio input "false"
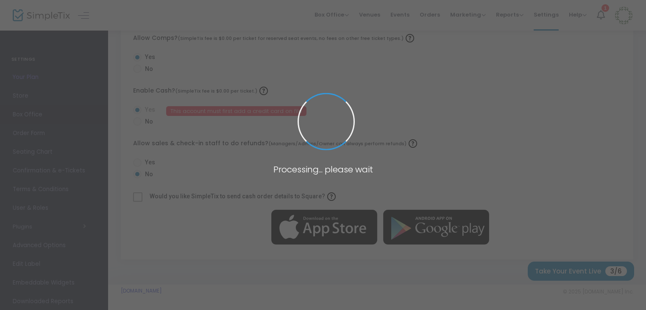
radio input "true"
radio input "false"
radio input "true"
radio input "false"
radio input "true"
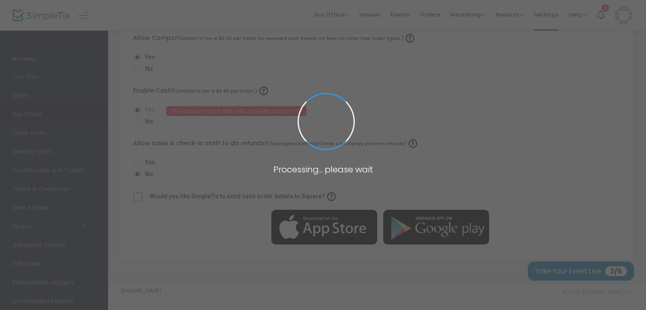
radio input "true"
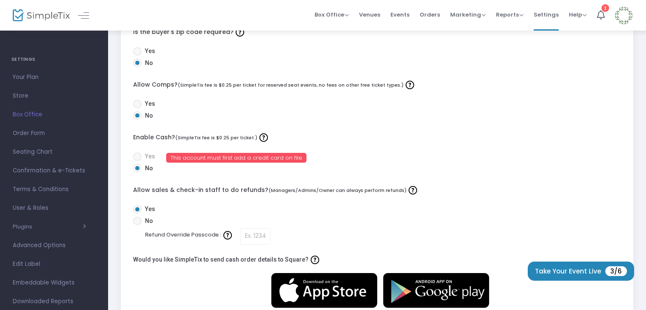
scroll to position [334, 0]
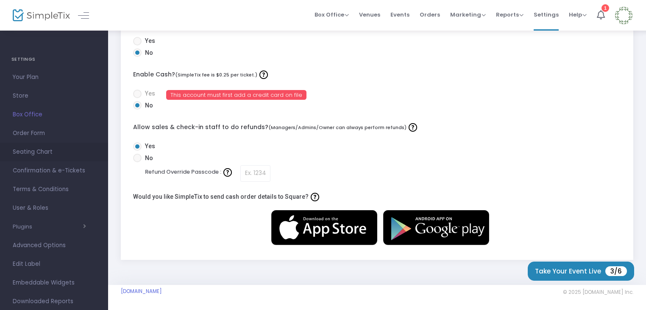
click at [81, 145] on link "Seating Chart" at bounding box center [54, 151] width 108 height 19
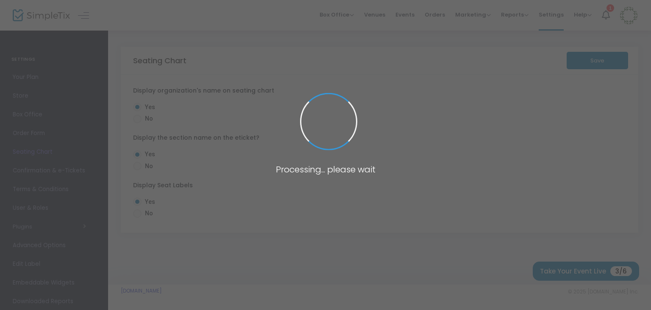
radio input "false"
radio input "true"
radio input "false"
radio input "true"
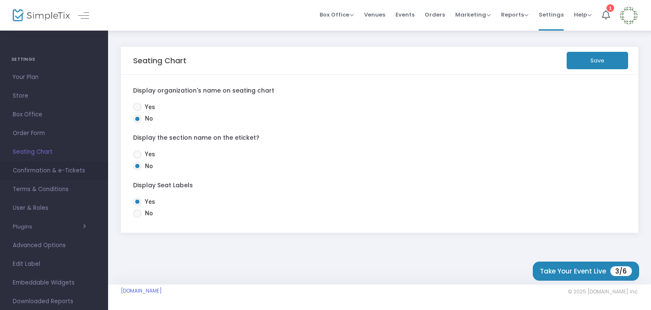
click at [96, 171] on link "Confirmation & e-Tickets" at bounding box center [54, 170] width 108 height 19
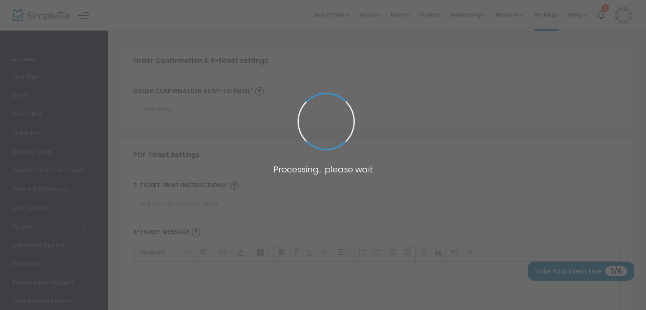
type input "[EMAIL_ADDRESS][DOMAIN_NAME]"
type input "Print and bring this ticket with you"
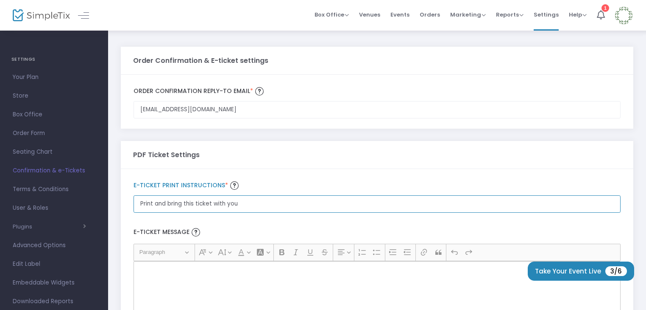
click at [167, 207] on input "Print and bring this ticket with you" at bounding box center [377, 203] width 487 height 17
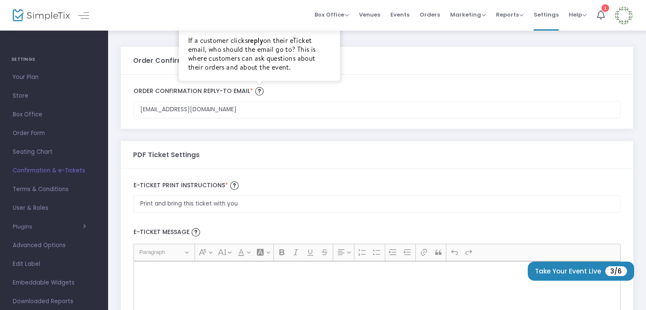
click at [260, 89] on img at bounding box center [259, 91] width 8 height 8
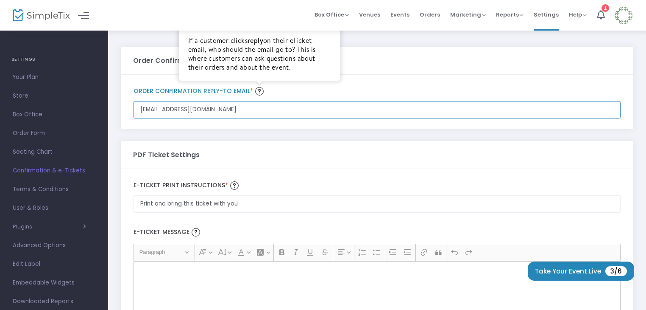
click at [260, 101] on input "[EMAIL_ADDRESS][DOMAIN_NAME]" at bounding box center [377, 109] width 487 height 17
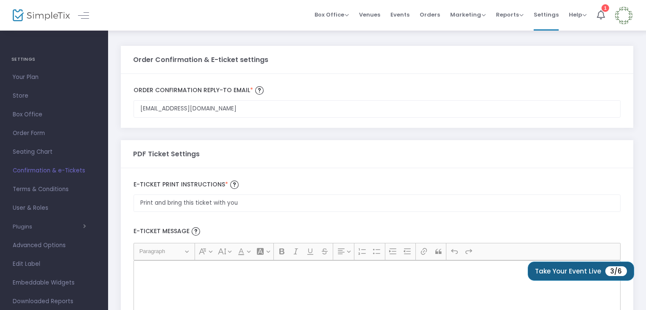
click at [567, 268] on button "Take Your Event Live 3/6" at bounding box center [581, 270] width 106 height 19
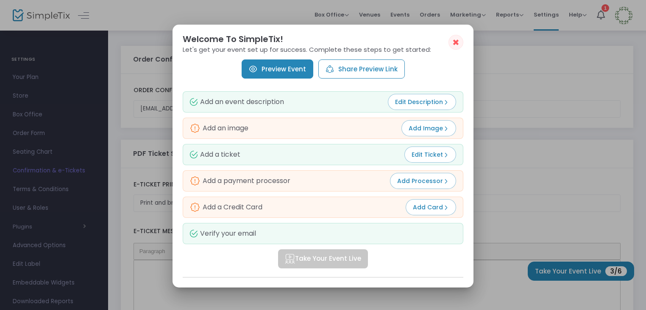
scroll to position [21, 0]
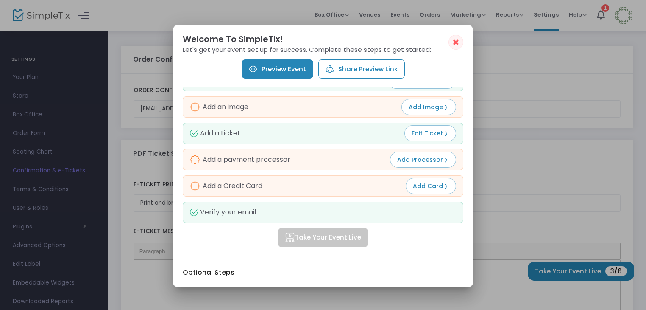
click at [235, 204] on div "Verify your email" at bounding box center [323, 211] width 281 height 21
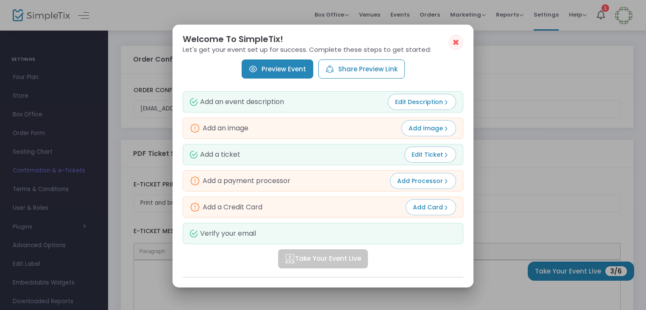
click at [408, 109] on div "Add an event description Edit Description" at bounding box center [323, 101] width 281 height 21
click at [407, 100] on span "Edit Description" at bounding box center [422, 102] width 54 height 8
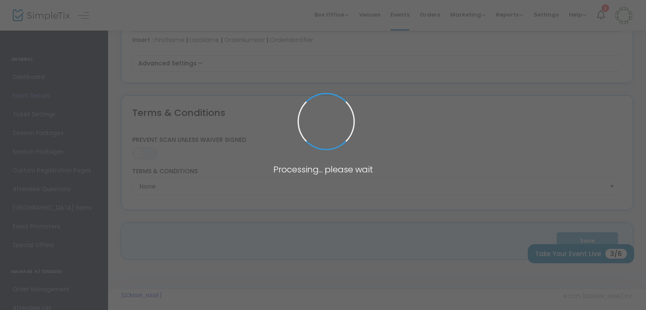
type input "[PERSON_NAME]"
type textarea "d"
type input "Buy Tickets"
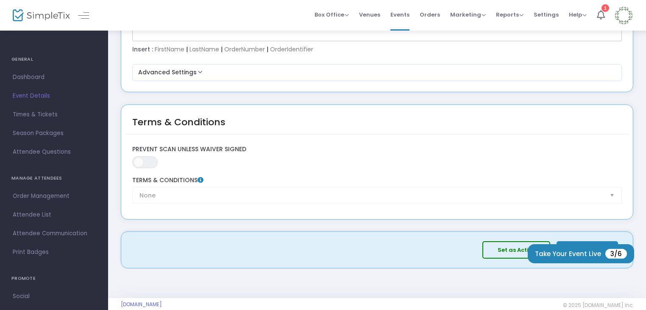
scroll to position [1221, 0]
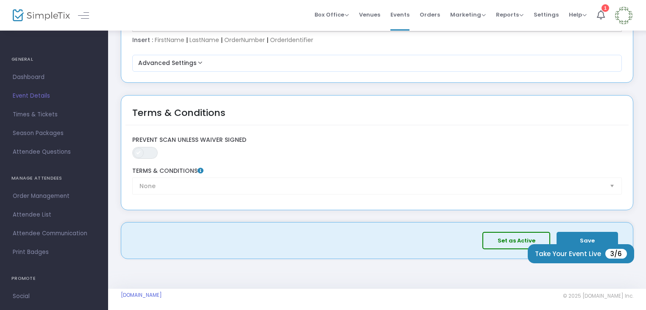
click at [142, 148] on span at bounding box center [139, 153] width 10 height 10
click at [226, 183] on div "None Terms & Conditions" at bounding box center [377, 180] width 498 height 27
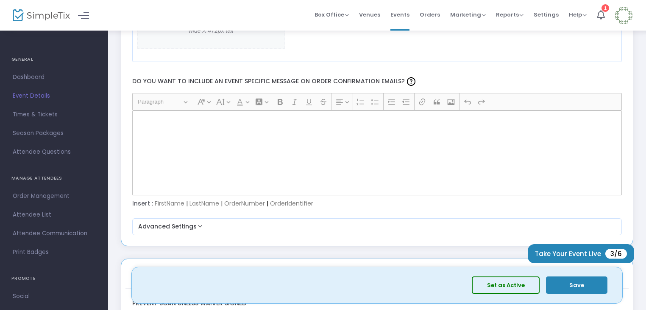
click at [224, 159] on div "Rich Text Editor, main" at bounding box center [377, 152] width 490 height 85
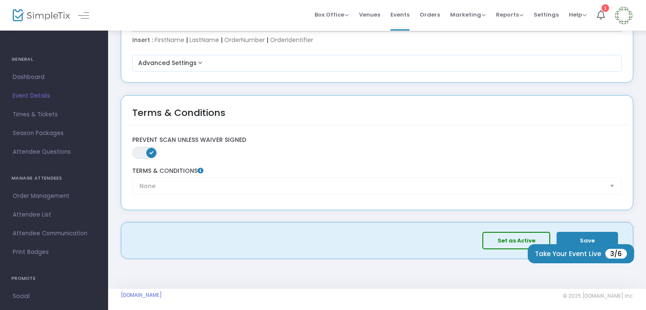
click at [511, 233] on button "Set as Active" at bounding box center [517, 240] width 68 height 17
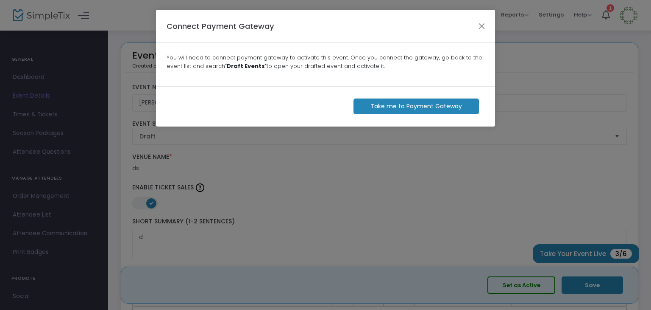
click at [429, 106] on m-button "Take me to Payment Gateway" at bounding box center [417, 106] width 126 height 16
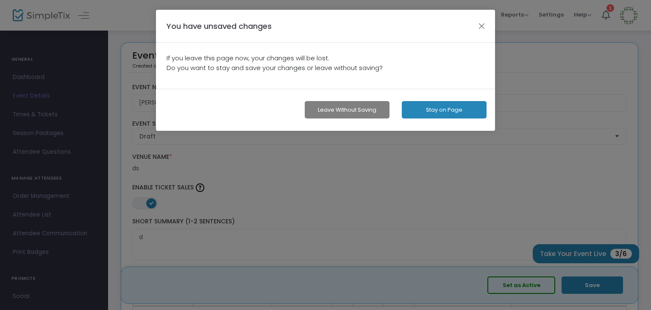
click at [439, 111] on button "Stay on Page" at bounding box center [444, 109] width 85 height 17
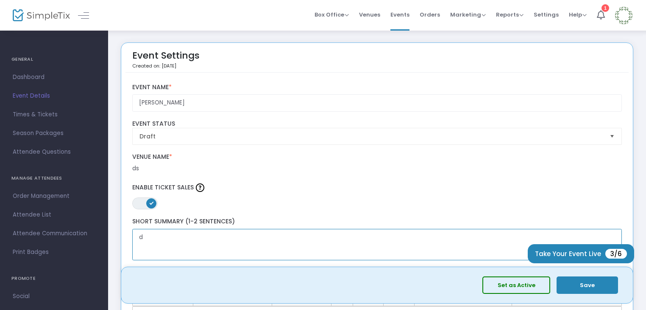
click at [558, 243] on textarea "d" at bounding box center [377, 245] width 490 height 32
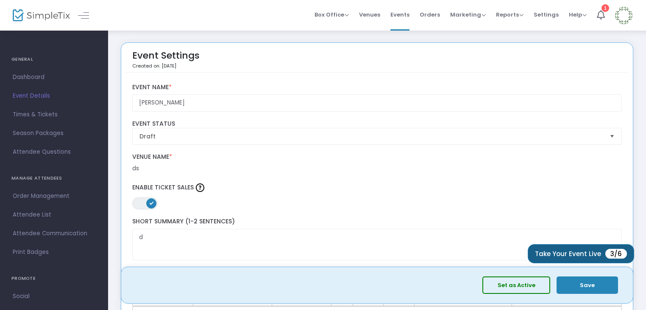
click at [560, 256] on button "Take Your Event Live 3/6" at bounding box center [581, 253] width 106 height 19
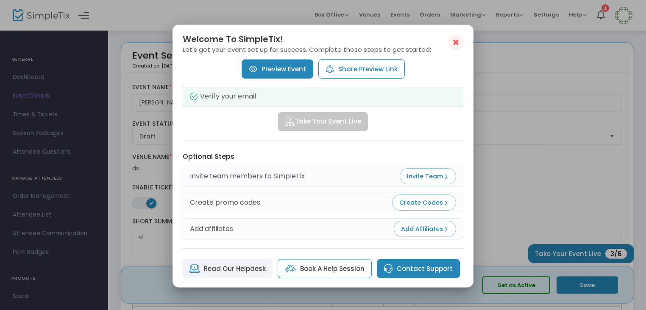
scroll to position [137, 0]
click at [416, 173] on span "Invite Team" at bounding box center [428, 176] width 42 height 8
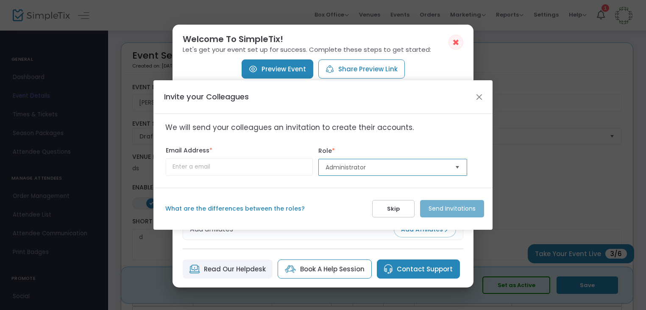
click at [348, 170] on span "Administrator" at bounding box center [387, 167] width 123 height 8
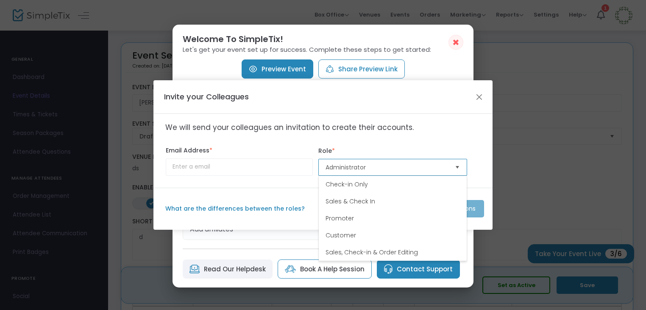
scroll to position [33, 0]
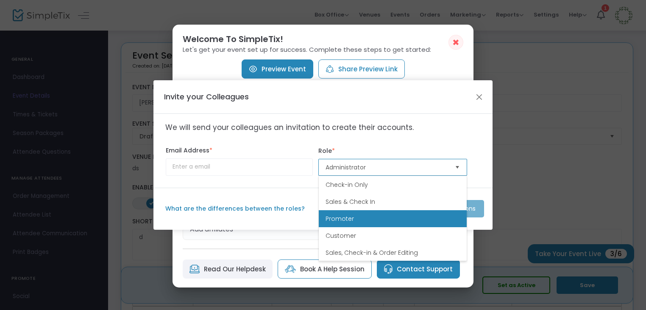
click at [358, 217] on li "Promoter" at bounding box center [393, 218] width 148 height 17
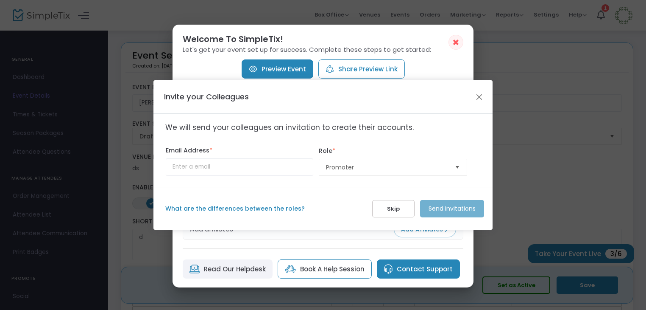
click at [382, 209] on button "Skip" at bounding box center [393, 208] width 42 height 17
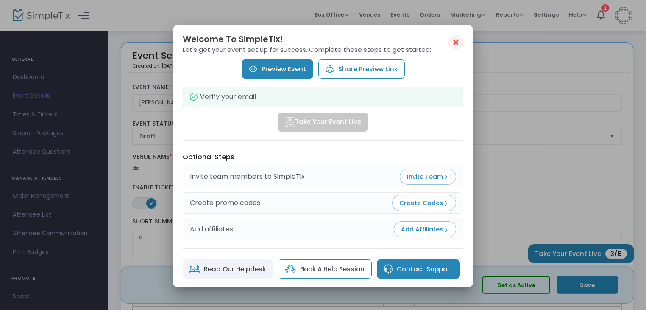
click at [415, 181] on button "Invite Team" at bounding box center [428, 176] width 56 height 16
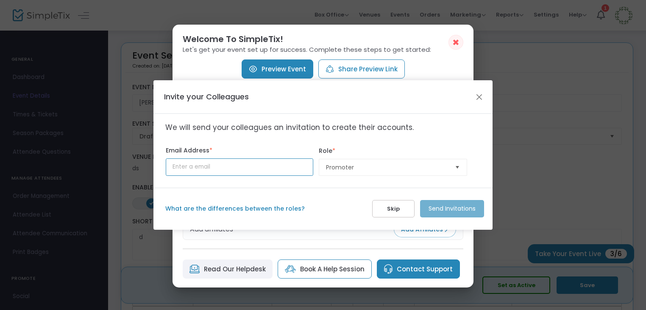
click at [264, 168] on input at bounding box center [240, 166] width 148 height 17
type input "kasieme13@beefance.com"
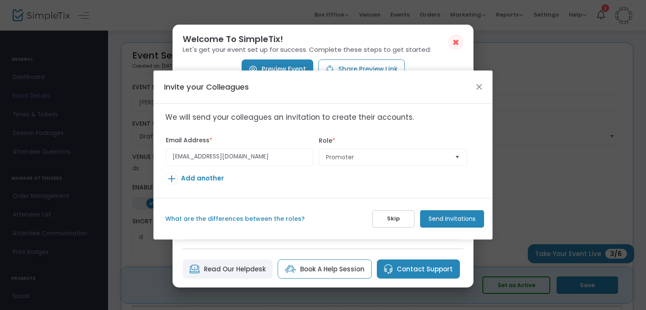
click at [455, 221] on m-button "Send Invitations" at bounding box center [452, 218] width 64 height 17
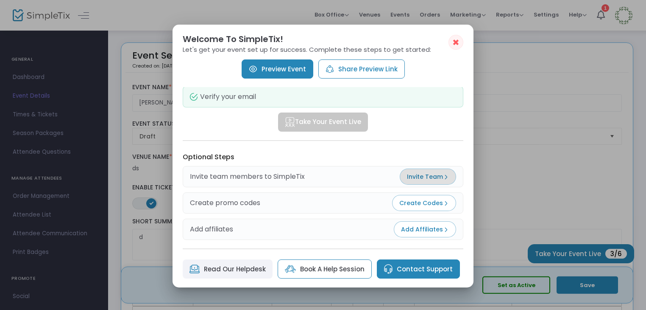
click at [456, 45] on span "✖" at bounding box center [455, 42] width 7 height 10
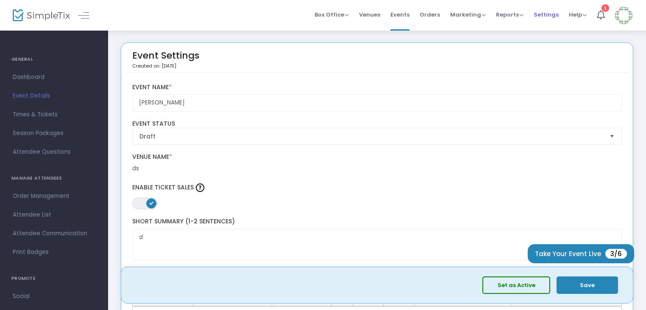
click at [546, 17] on span "Settings" at bounding box center [546, 15] width 25 height 22
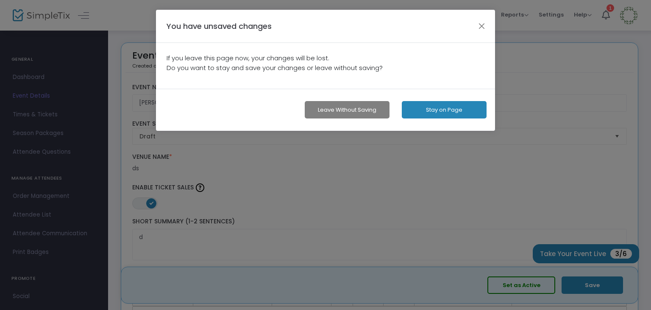
click at [363, 117] on button "Leave without Saving" at bounding box center [347, 109] width 85 height 17
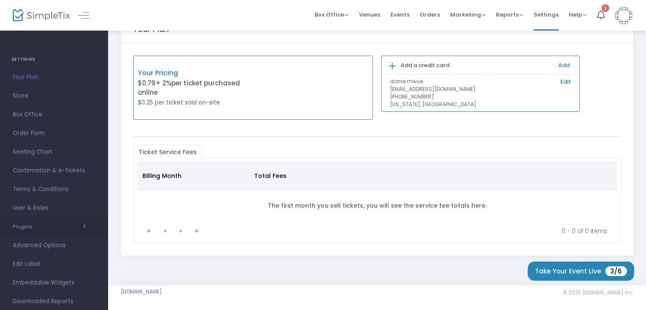
scroll to position [19, 0]
click at [70, 197] on link "User & Roles" at bounding box center [54, 189] width 108 height 19
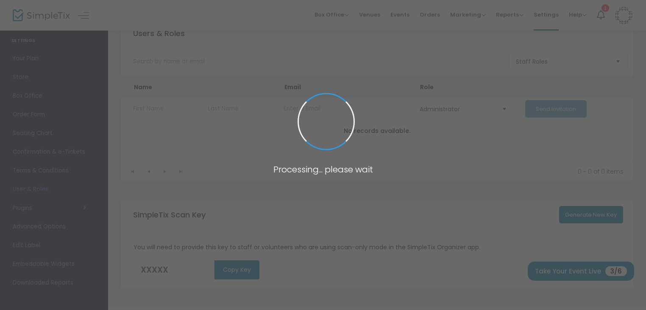
type input "B1C6X"
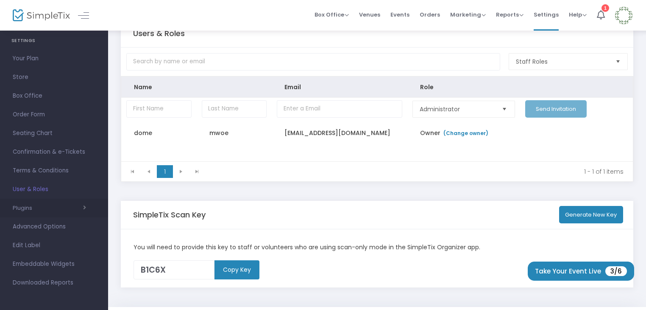
click at [68, 207] on span "button" at bounding box center [59, 208] width 54 height 8
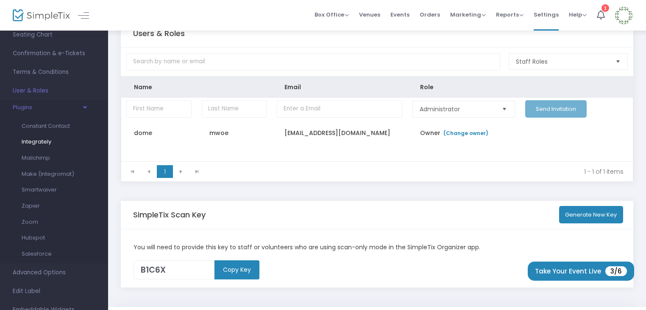
scroll to position [118, 0]
click at [58, 241] on link "Hubspot" at bounding box center [48, 237] width 66 height 16
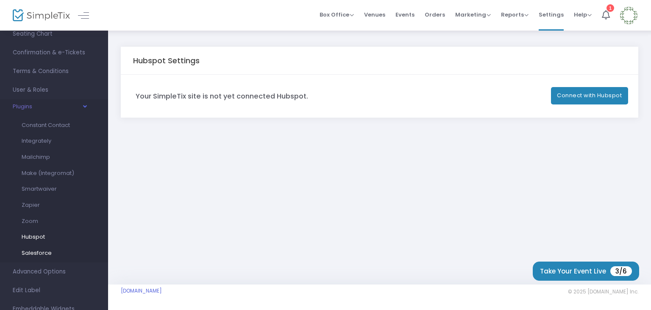
click at [59, 250] on link "Salesforce" at bounding box center [48, 253] width 66 height 16
click at [44, 197] on link "Zapier" at bounding box center [48, 205] width 66 height 16
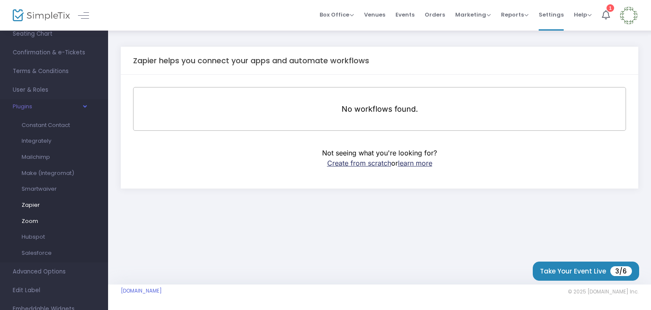
click at [46, 216] on link "Zoom" at bounding box center [48, 221] width 66 height 16
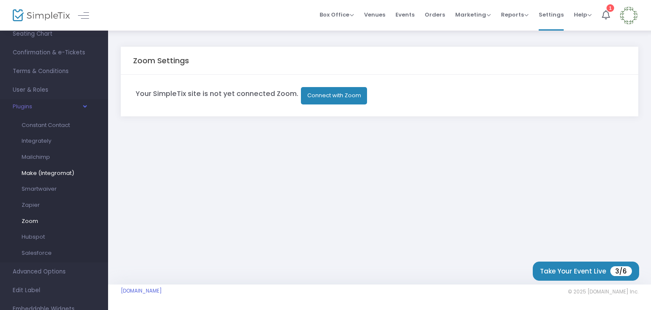
click at [55, 177] on link "Make (Integromat)" at bounding box center [48, 173] width 66 height 16
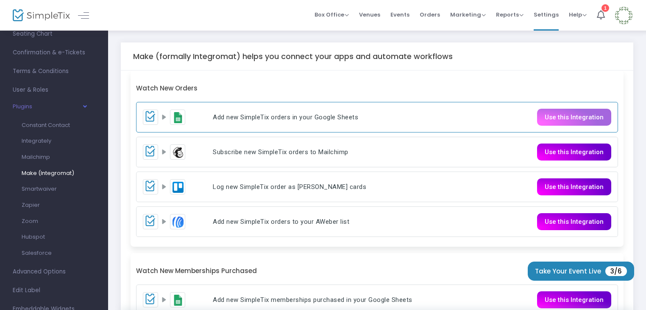
click at [577, 117] on link "Use this Integration" at bounding box center [574, 117] width 74 height 17
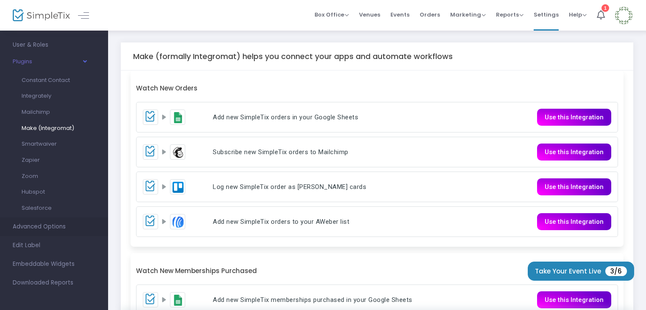
click at [53, 219] on link "Advanced Options" at bounding box center [54, 226] width 108 height 19
